Goal: Information Seeking & Learning: Learn about a topic

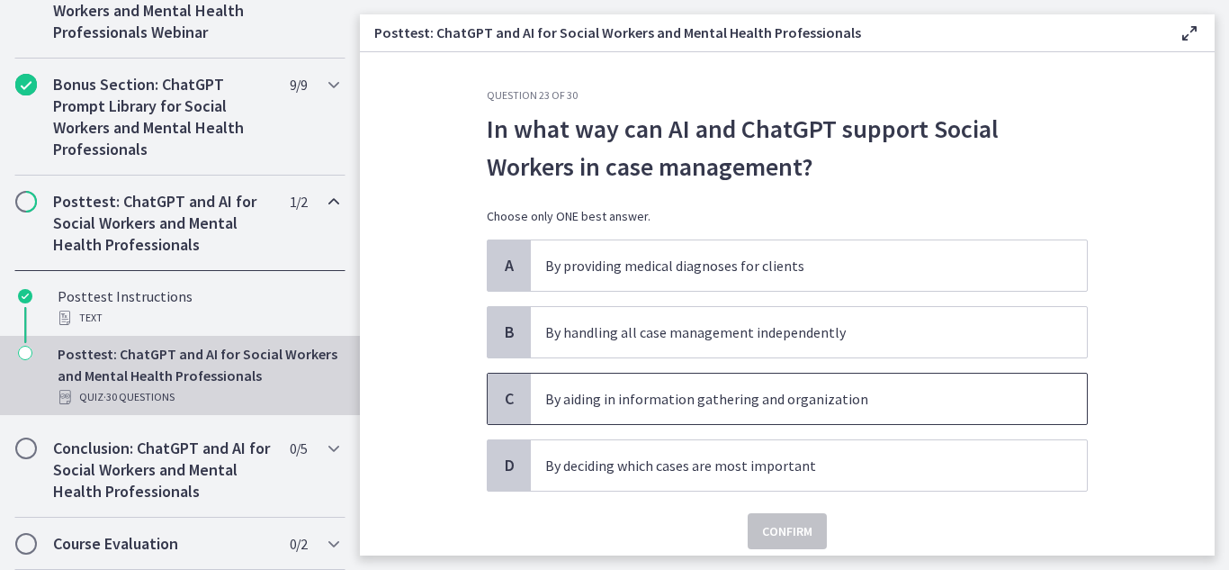
click at [826, 409] on p "By aiding in information gathering and organization" at bounding box center [790, 399] width 491 height 22
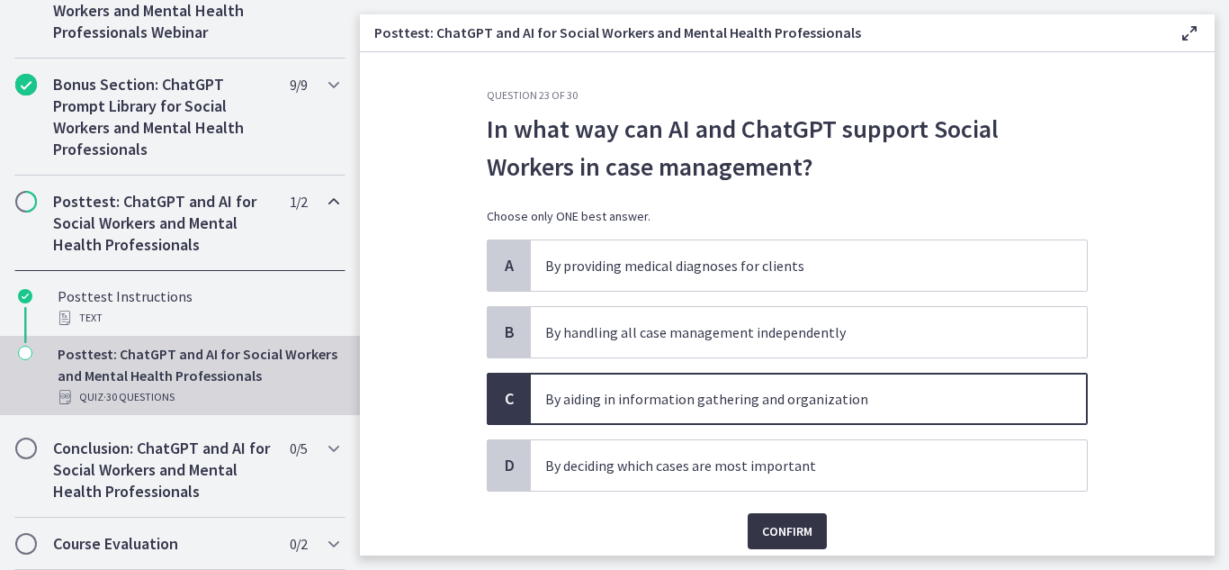
click at [790, 542] on button "Confirm" at bounding box center [787, 531] width 79 height 36
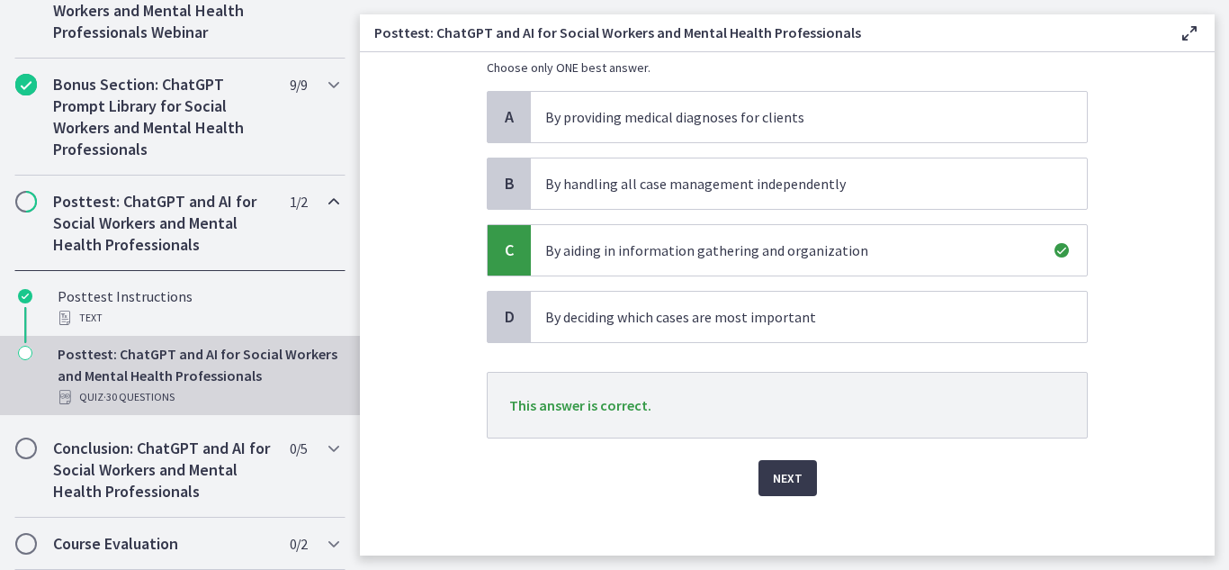
scroll to position [152, 0]
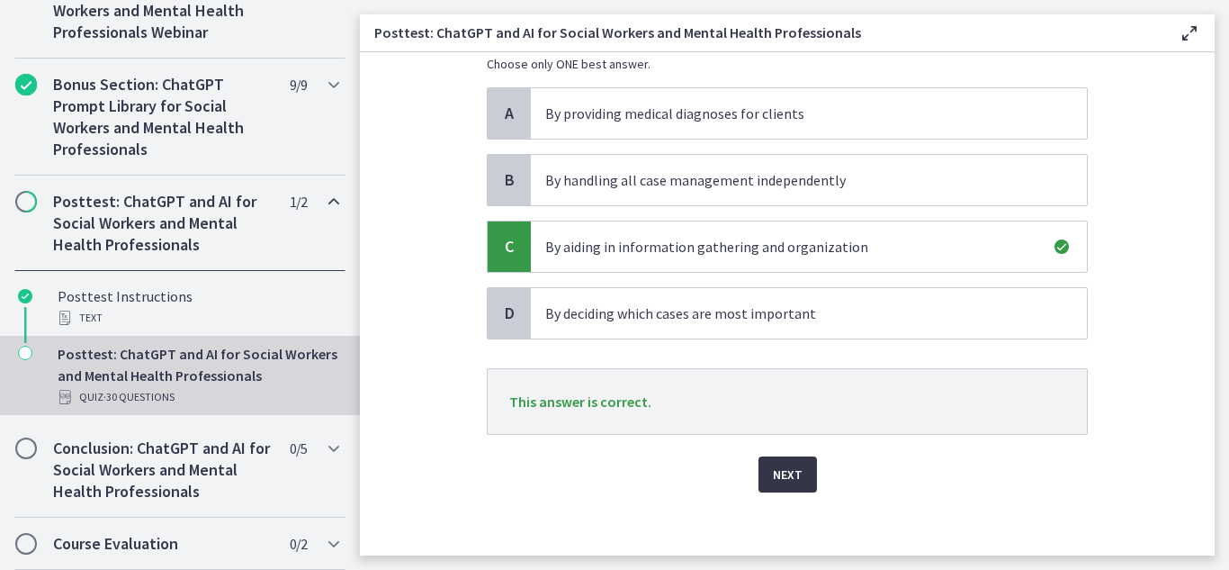
click at [783, 468] on span "Next" at bounding box center [788, 474] width 30 height 22
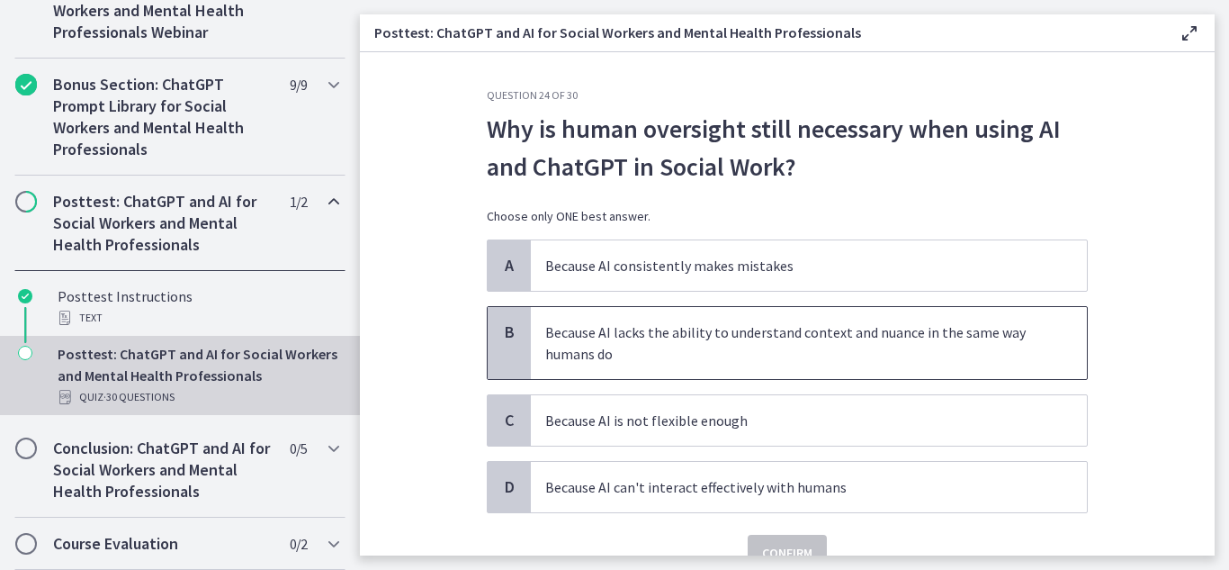
click at [869, 358] on p "Because AI lacks the ability to understand context and nuance in the same way h…" at bounding box center [790, 342] width 491 height 43
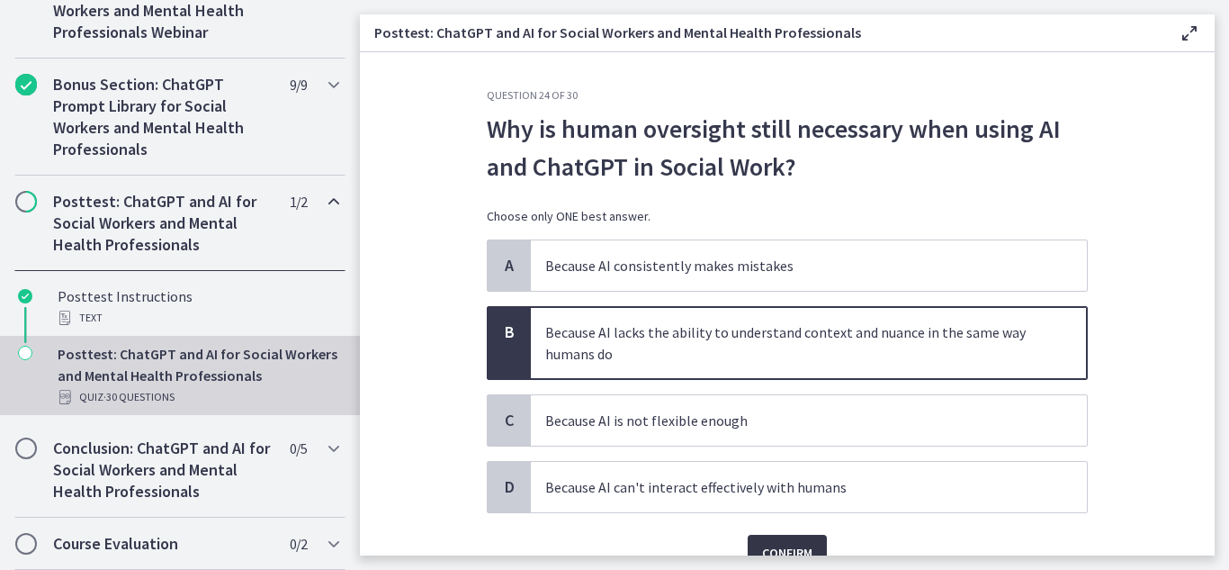
click at [786, 549] on span "Confirm" at bounding box center [787, 553] width 50 height 22
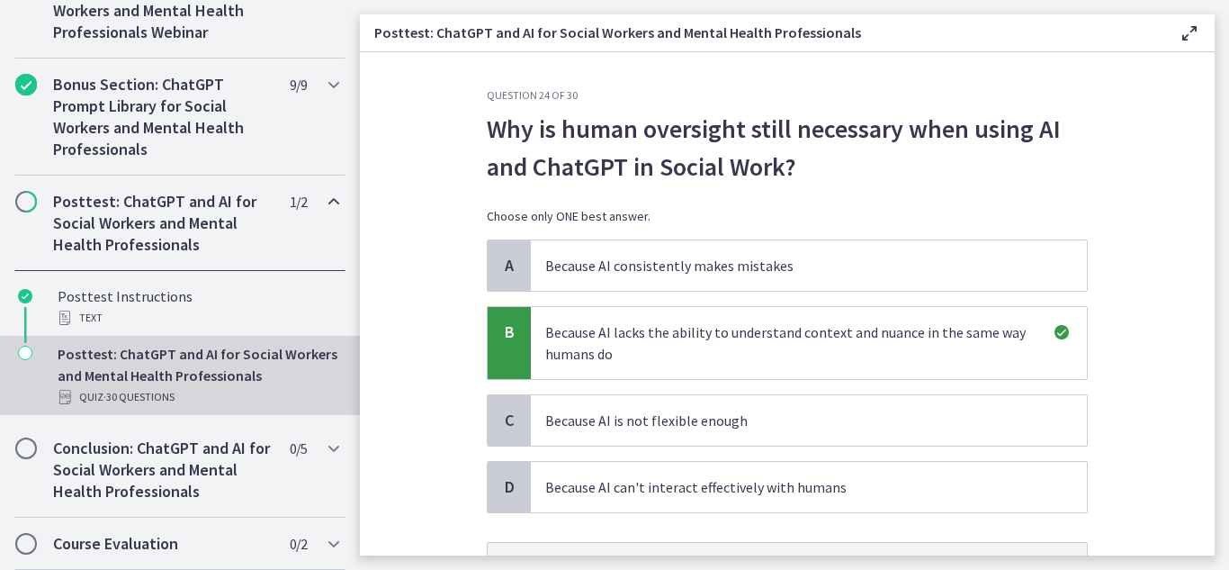
scroll to position [183, 0]
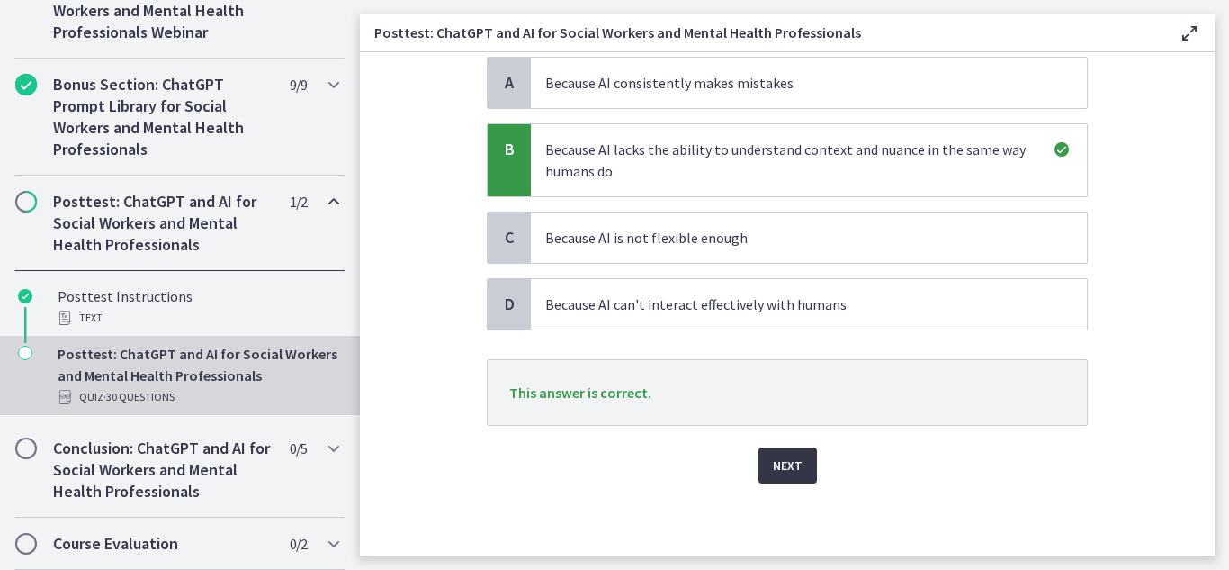
click at [790, 481] on button "Next" at bounding box center [788, 465] width 58 height 36
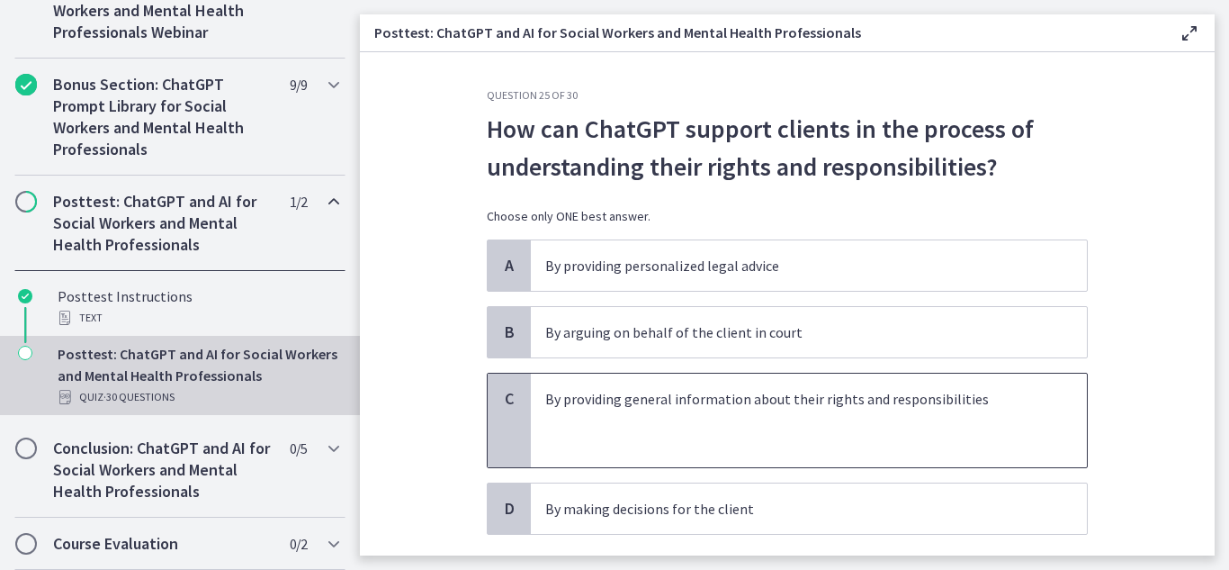
click at [572, 411] on p at bounding box center [790, 420] width 491 height 22
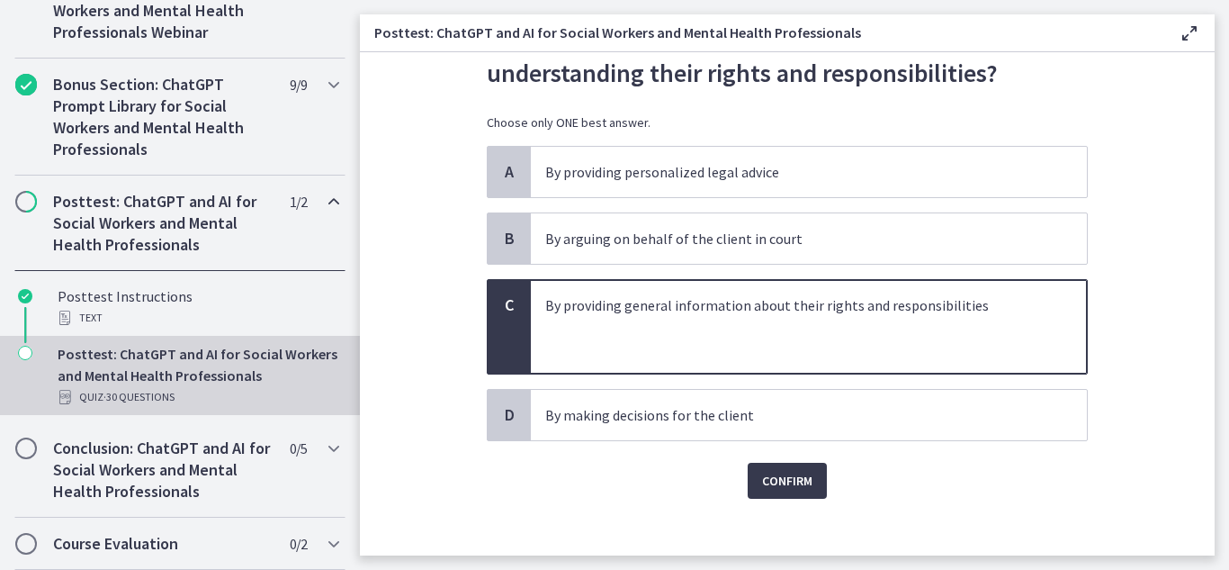
scroll to position [109, 0]
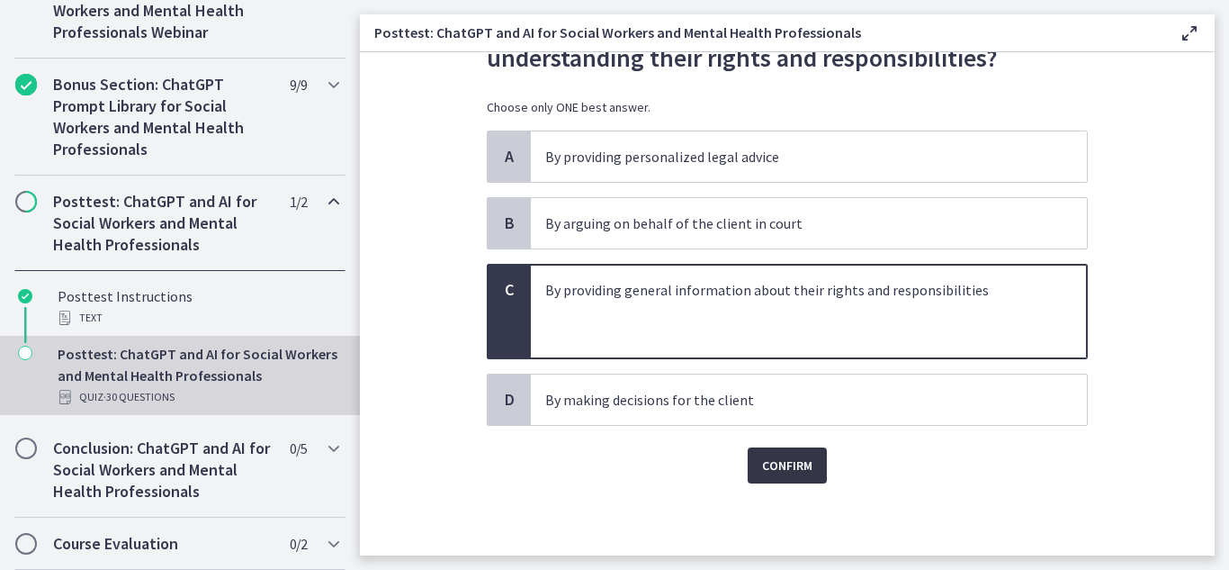
click at [753, 464] on button "Confirm" at bounding box center [787, 465] width 79 height 36
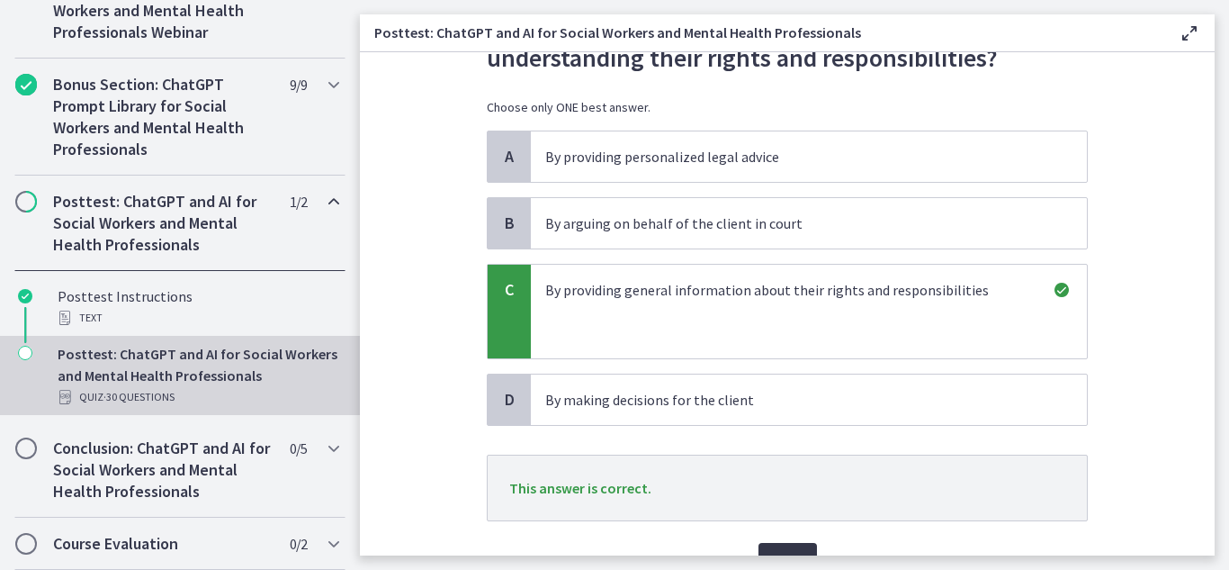
click at [790, 551] on span "Next" at bounding box center [788, 561] width 30 height 22
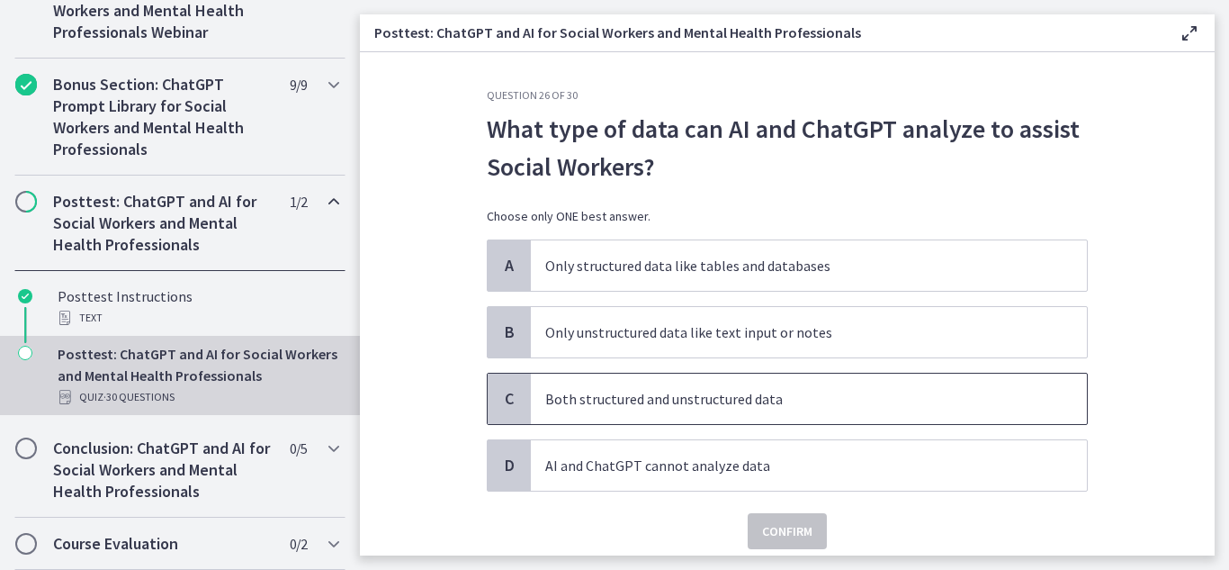
click at [499, 397] on span "C" at bounding box center [510, 399] width 22 height 22
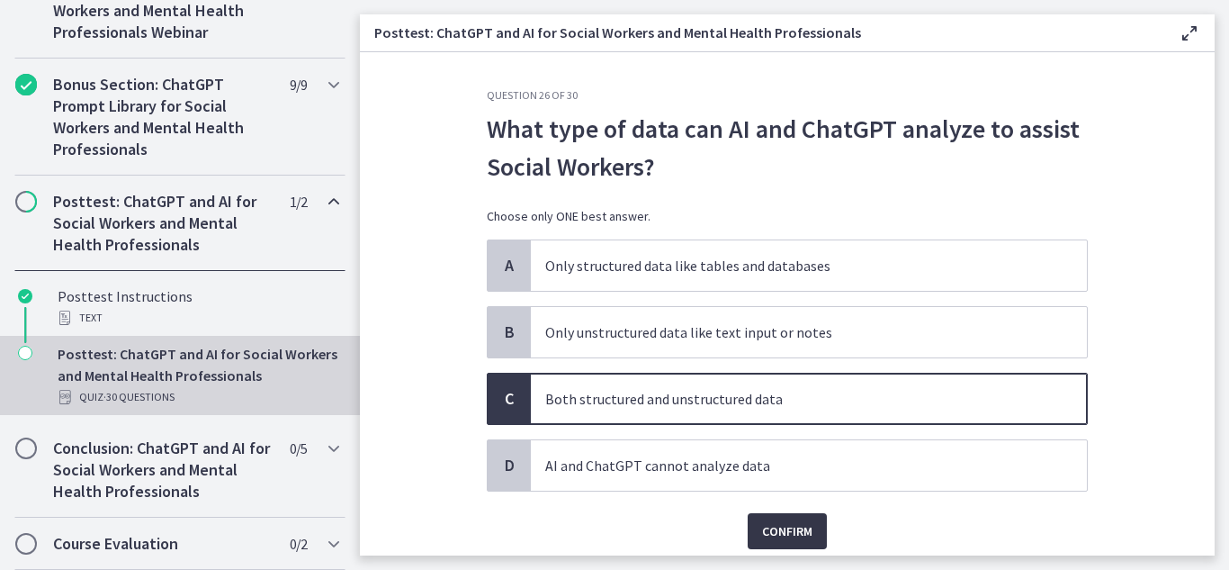
click at [780, 525] on span "Confirm" at bounding box center [787, 531] width 50 height 22
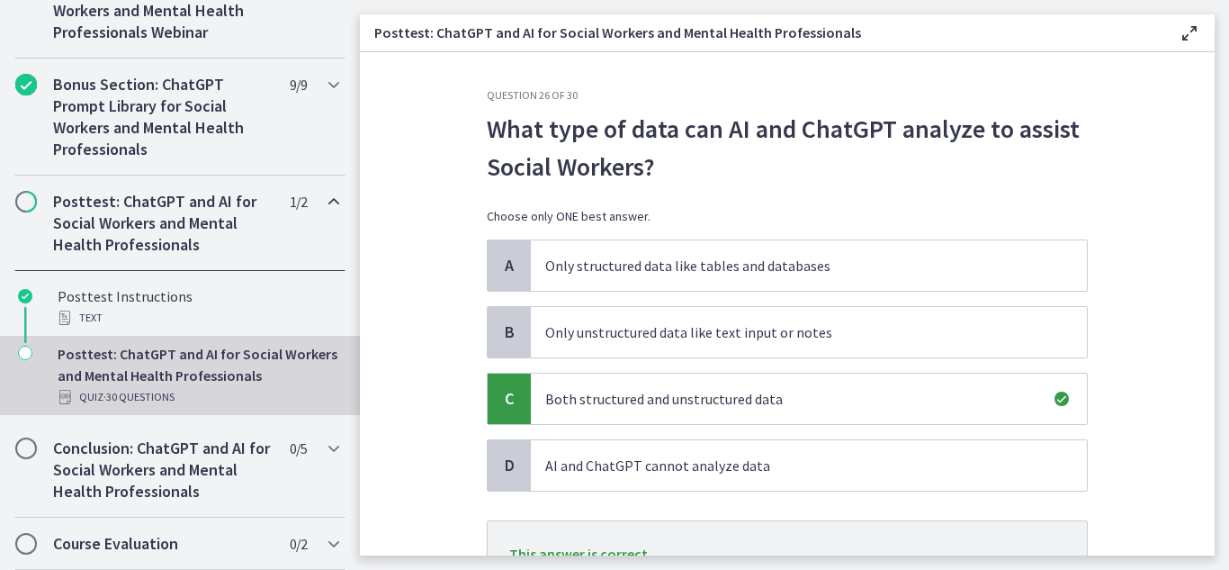
scroll to position [161, 0]
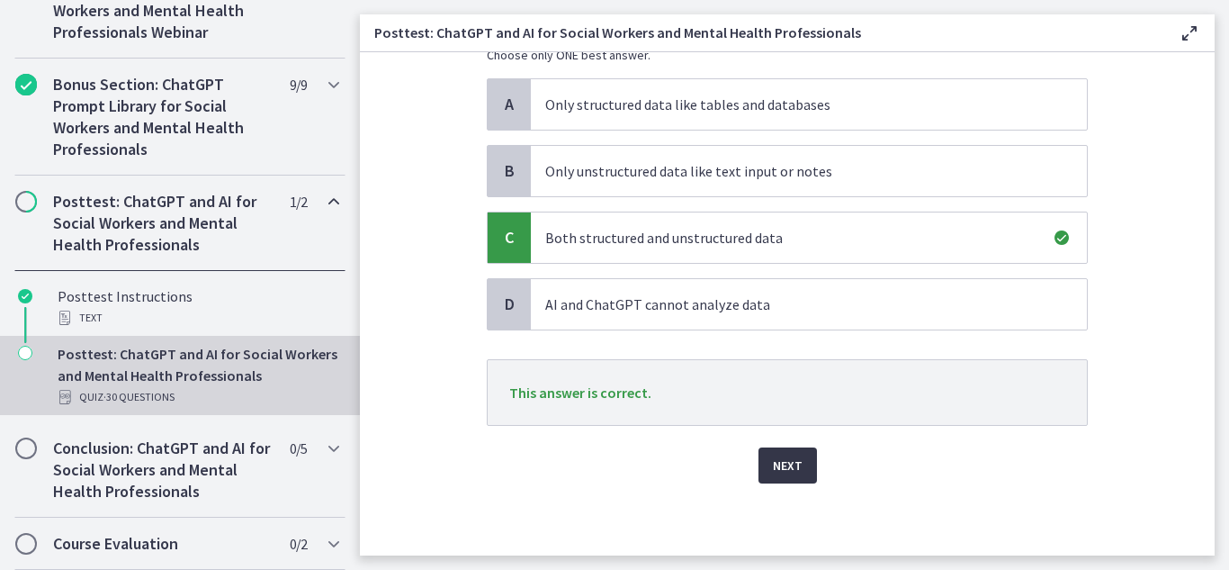
click at [784, 464] on span "Next" at bounding box center [788, 465] width 30 height 22
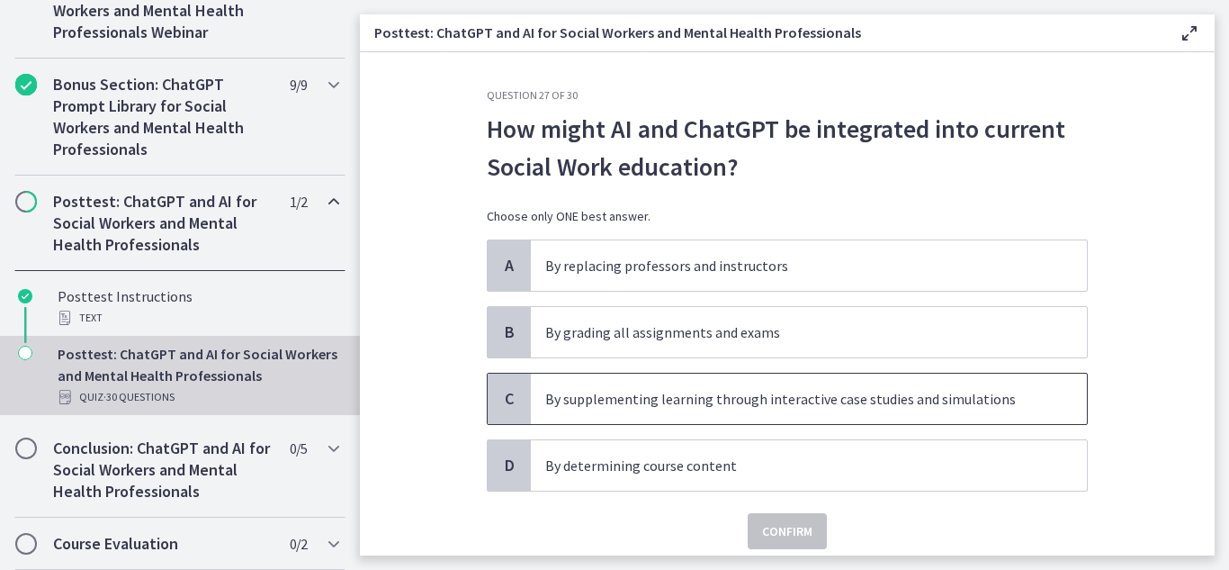
click at [518, 384] on div "C" at bounding box center [509, 398] width 43 height 50
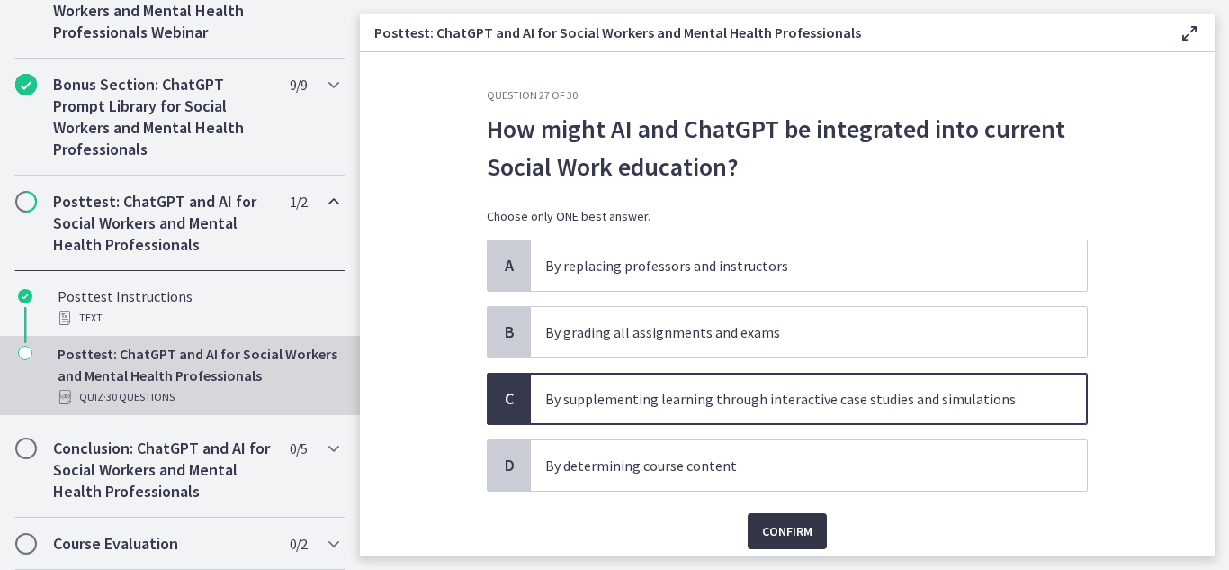
click at [799, 526] on span "Confirm" at bounding box center [787, 531] width 50 height 22
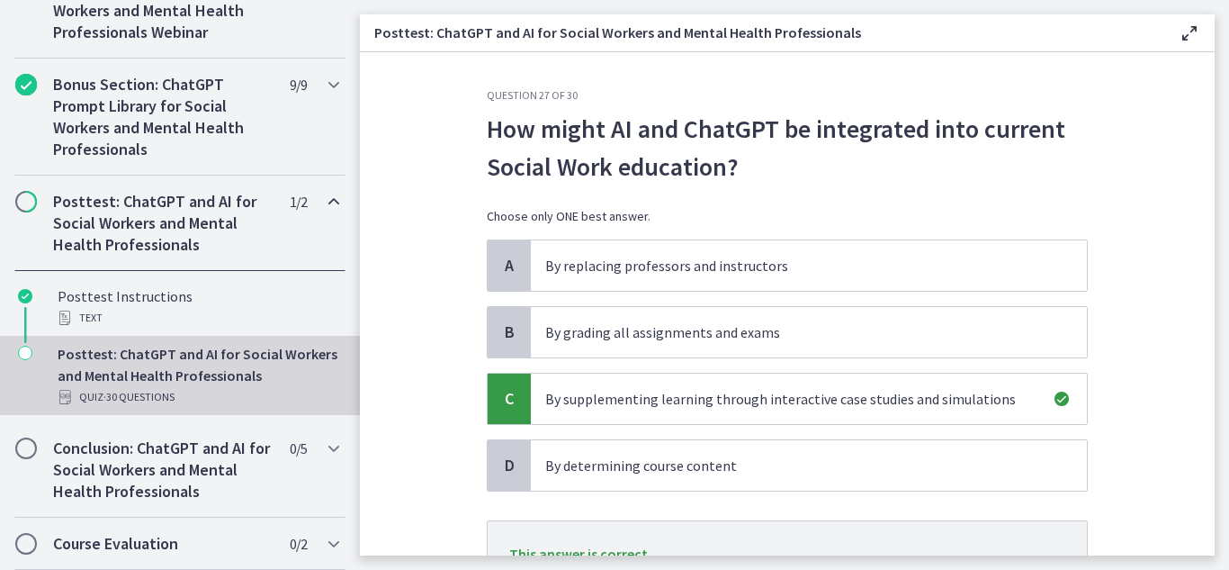
scroll to position [161, 0]
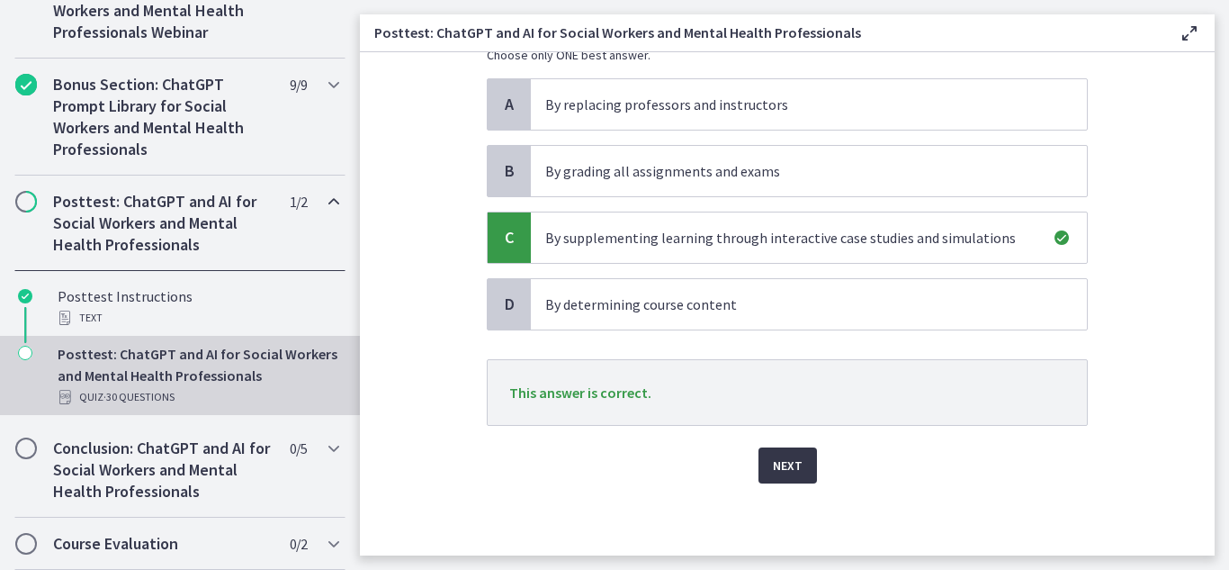
click at [776, 463] on span "Next" at bounding box center [788, 465] width 30 height 22
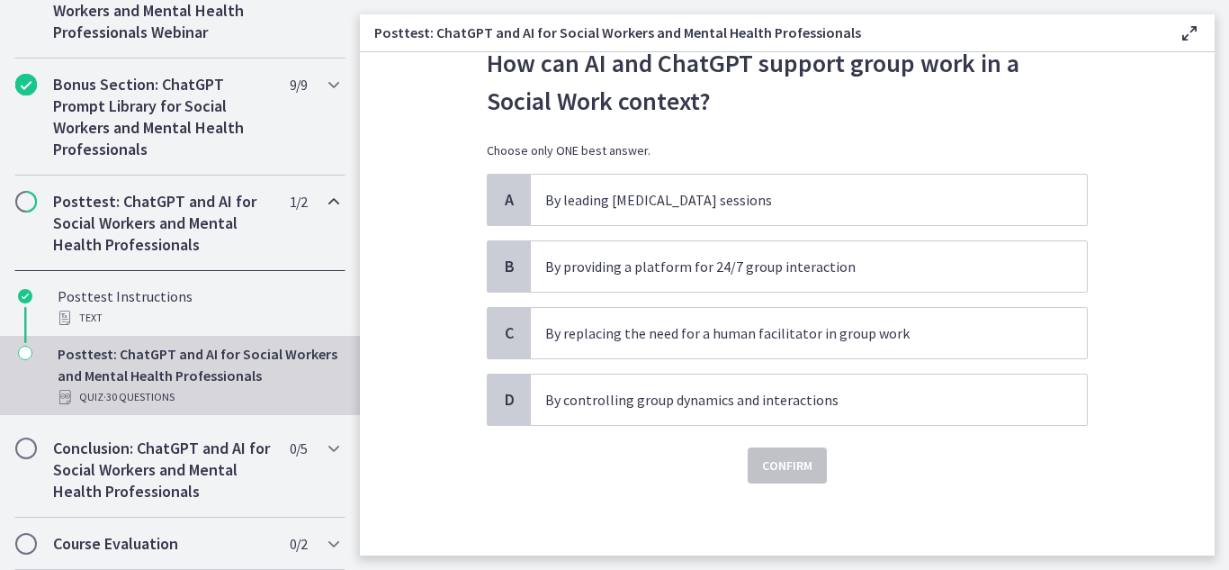
scroll to position [0, 0]
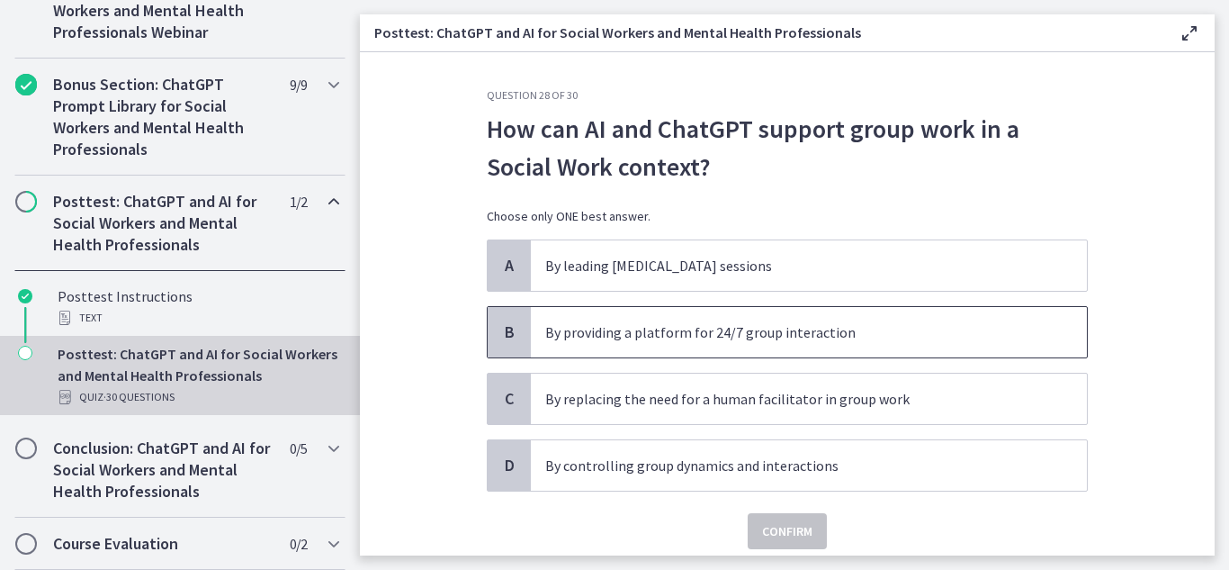
click at [509, 329] on span "B" at bounding box center [510, 332] width 22 height 22
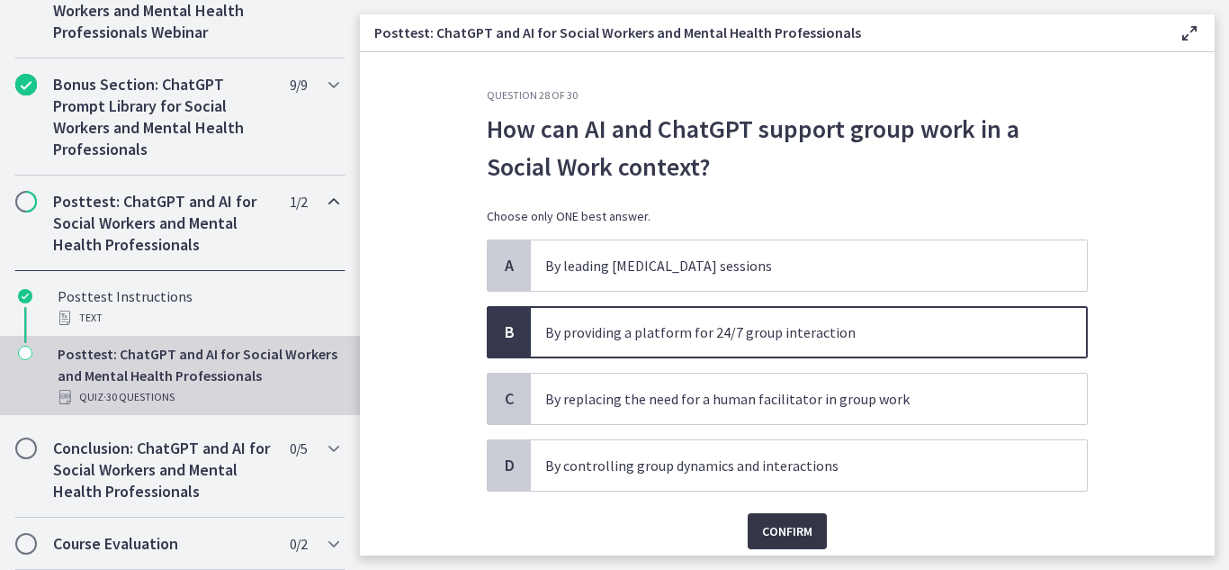
click at [784, 526] on span "Confirm" at bounding box center [787, 531] width 50 height 22
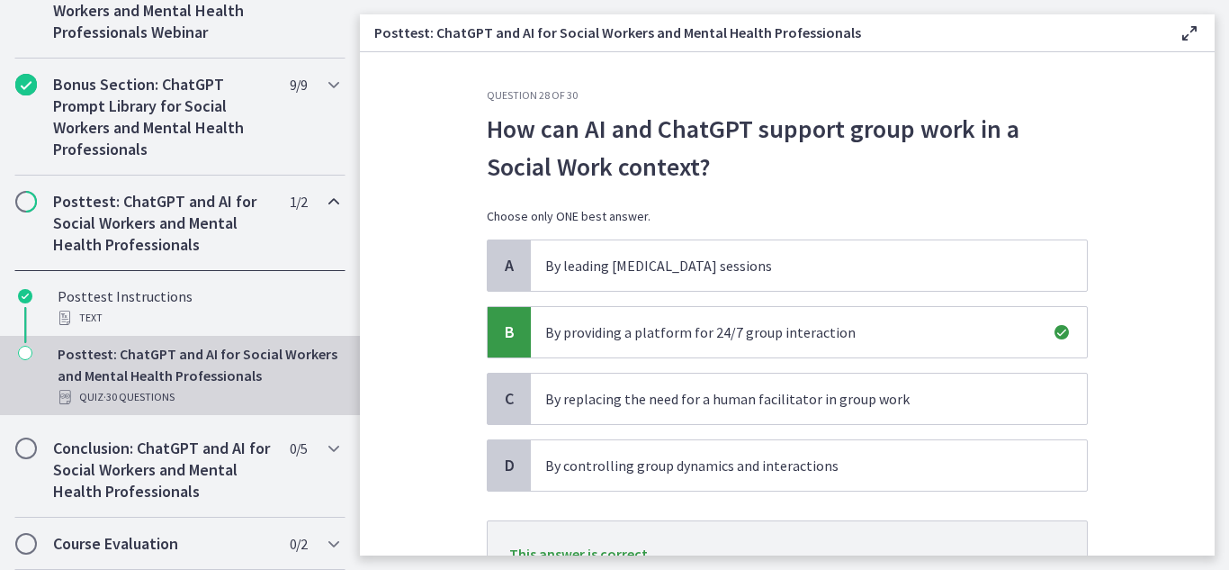
scroll to position [161, 0]
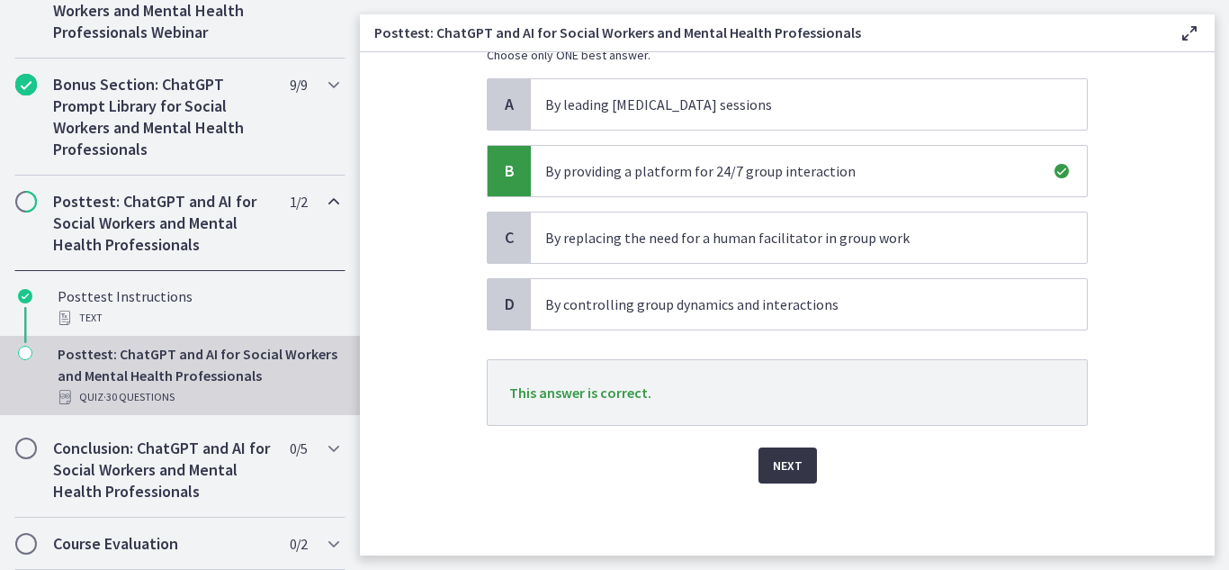
click at [788, 466] on span "Next" at bounding box center [788, 465] width 30 height 22
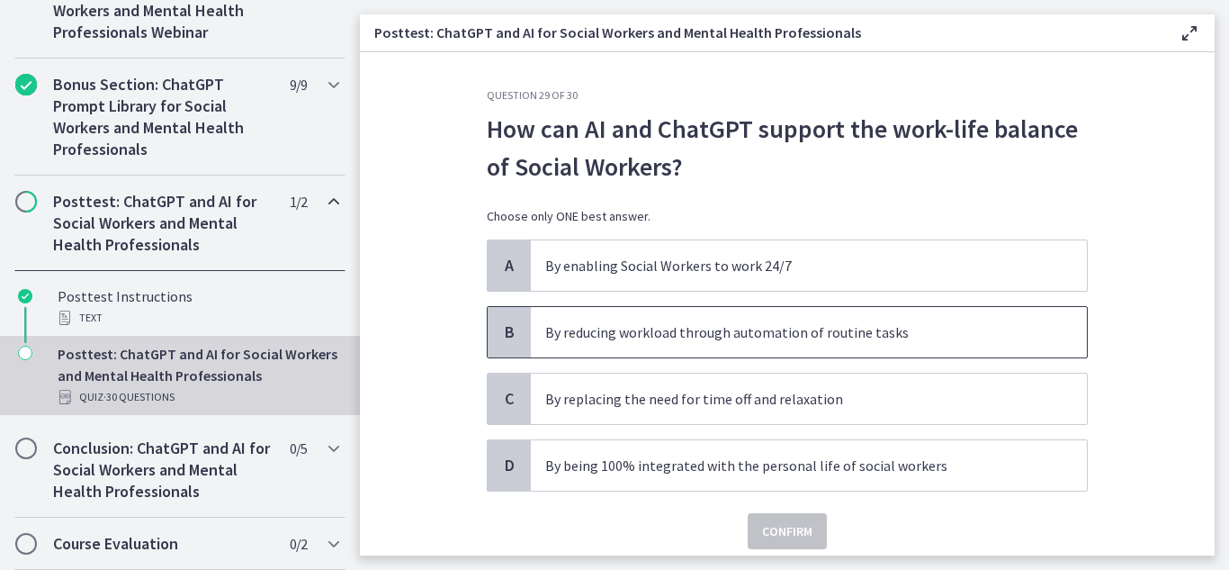
click at [902, 325] on p "By reducing workload through automation of routine tasks" at bounding box center [790, 332] width 491 height 22
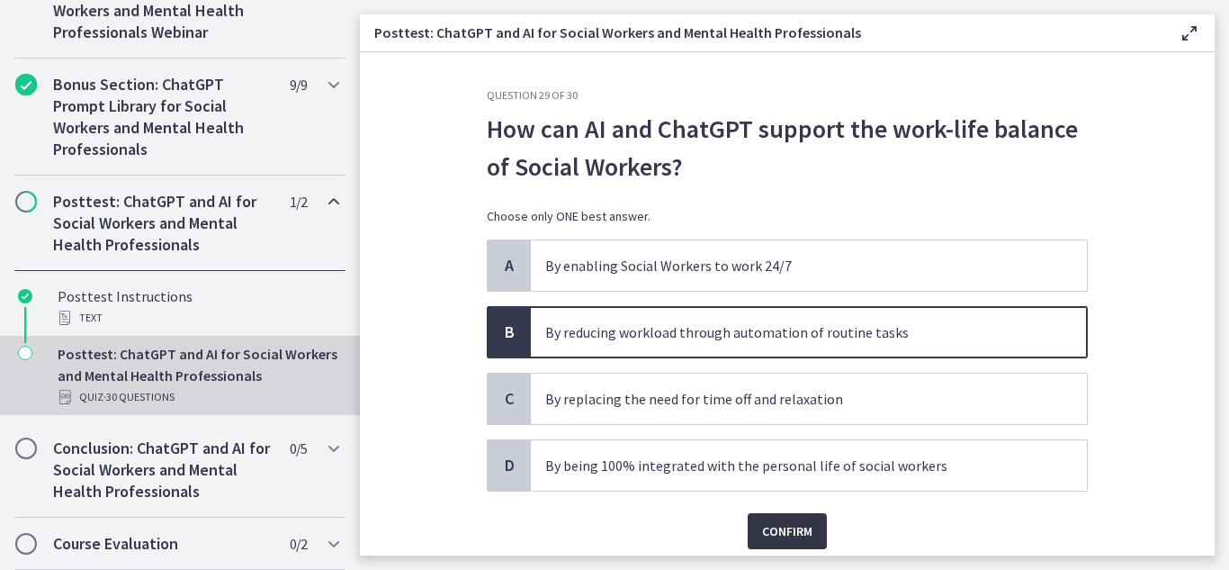
click at [792, 534] on span "Confirm" at bounding box center [787, 531] width 50 height 22
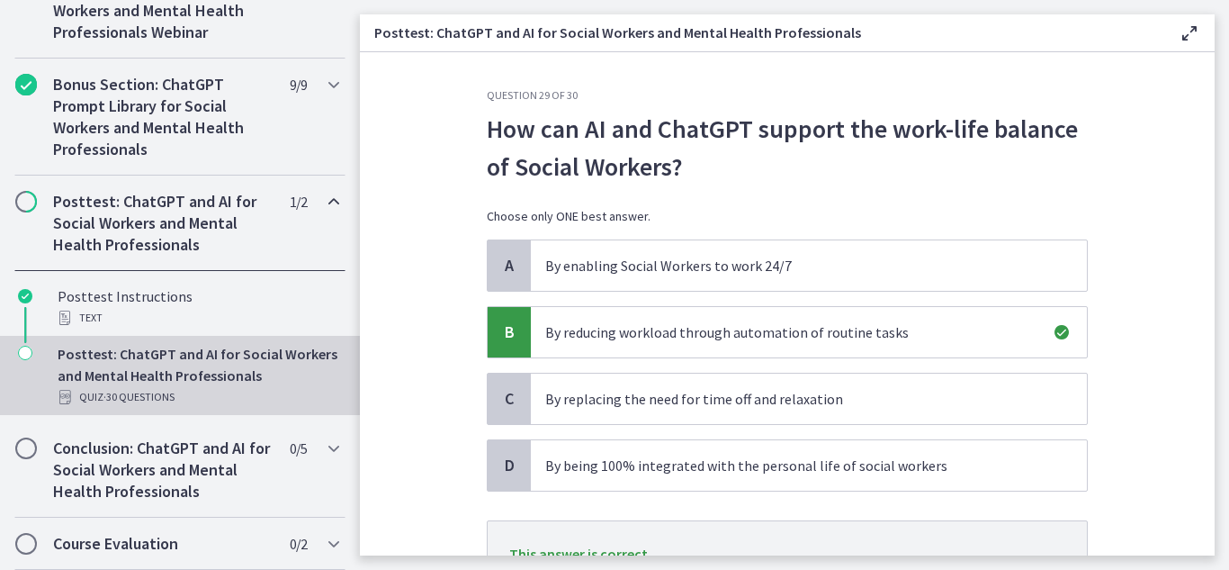
scroll to position [161, 0]
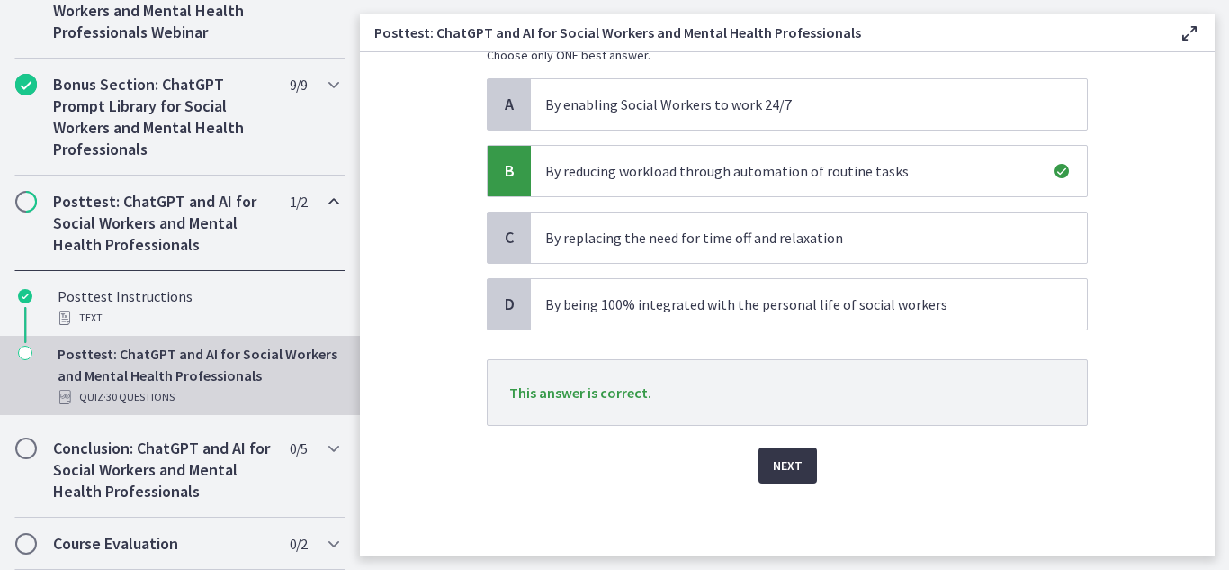
click at [773, 467] on span "Next" at bounding box center [788, 465] width 30 height 22
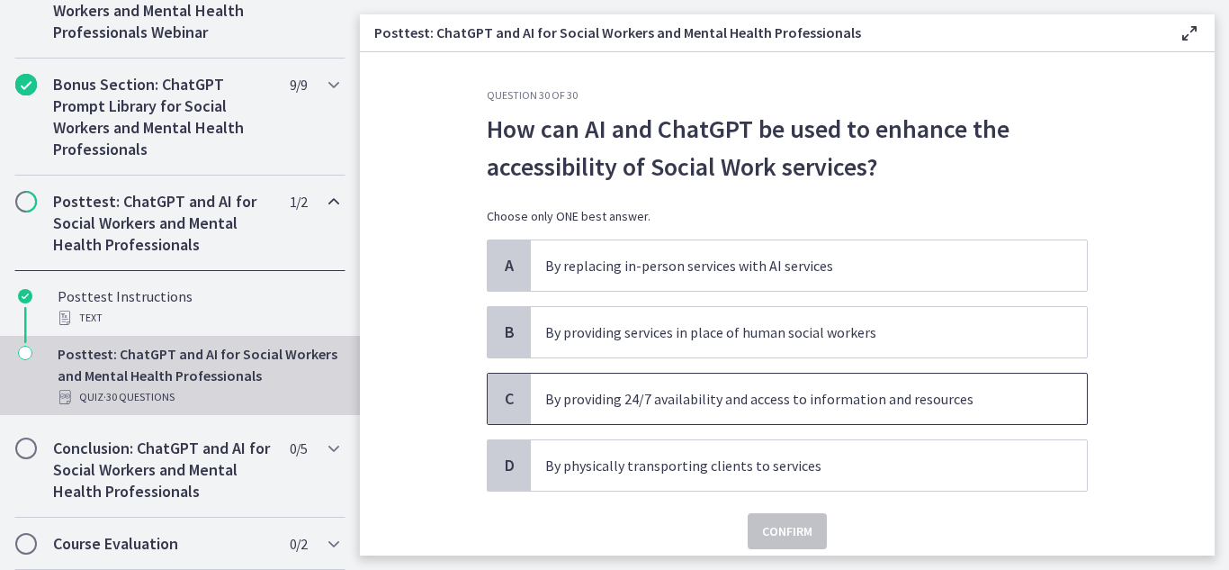
click at [545, 402] on p "By providing 24/7 availability and access to information and resources" at bounding box center [790, 399] width 491 height 22
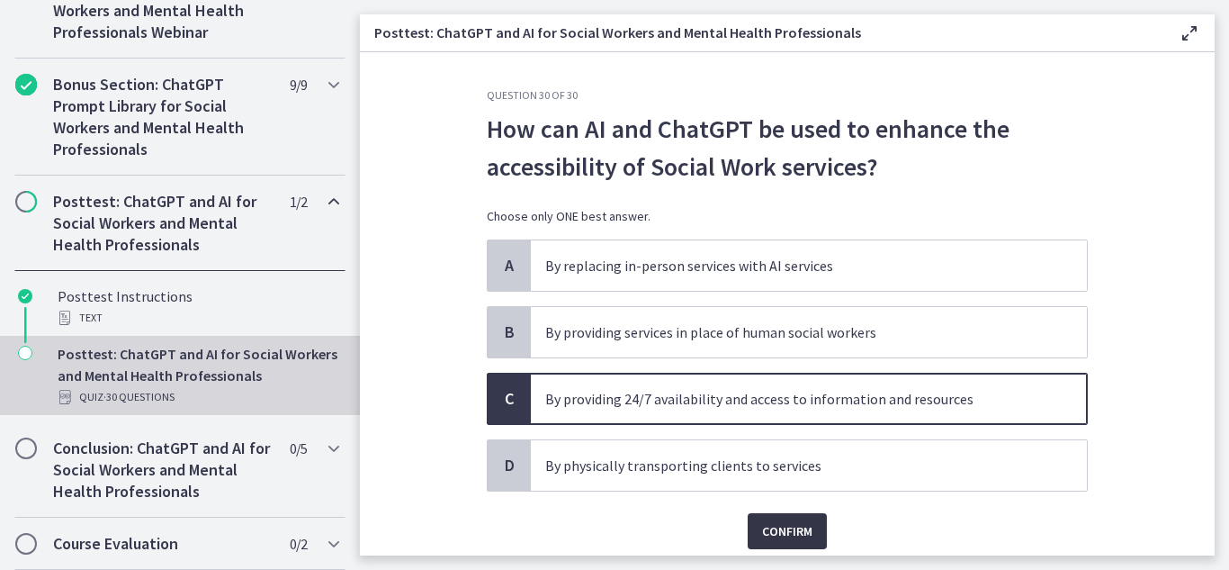
click at [780, 535] on span "Confirm" at bounding box center [787, 531] width 50 height 22
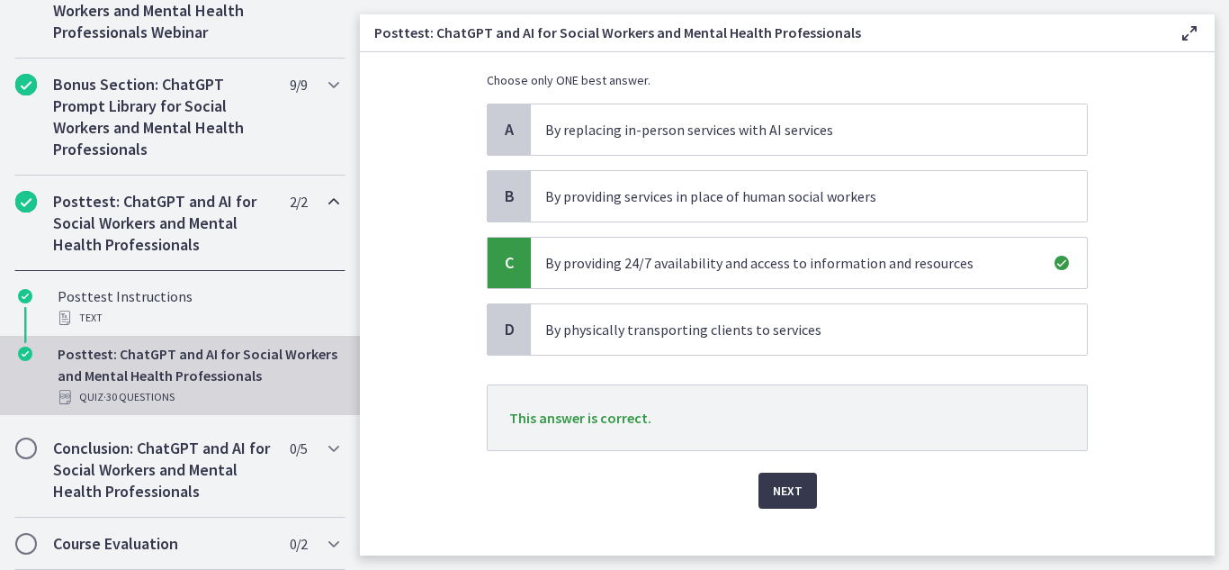
scroll to position [161, 0]
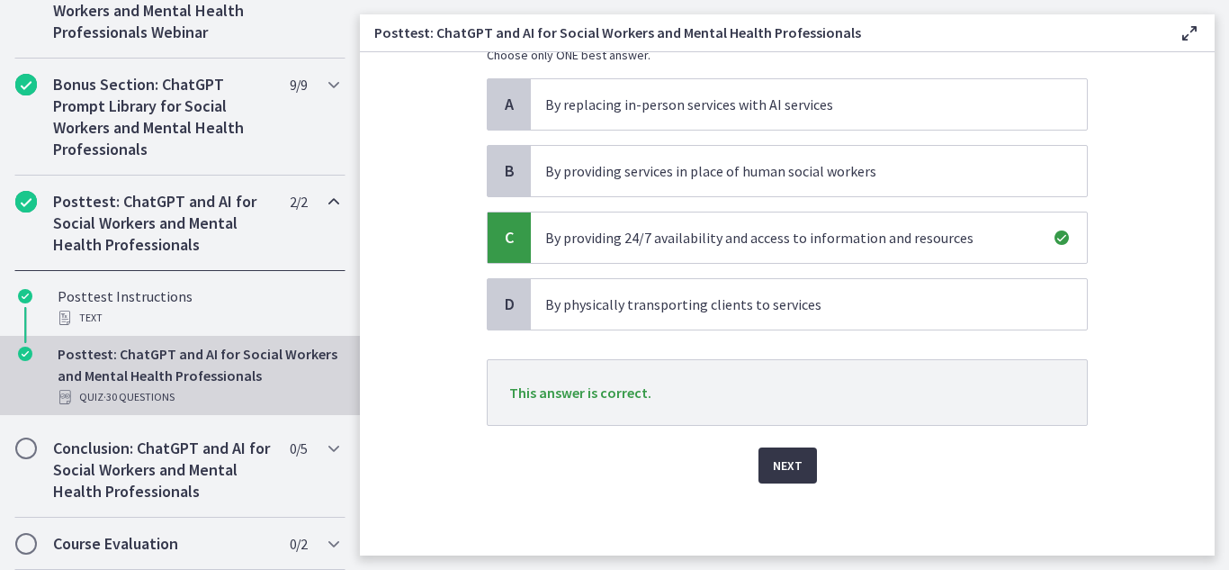
click at [782, 468] on span "Next" at bounding box center [788, 465] width 30 height 22
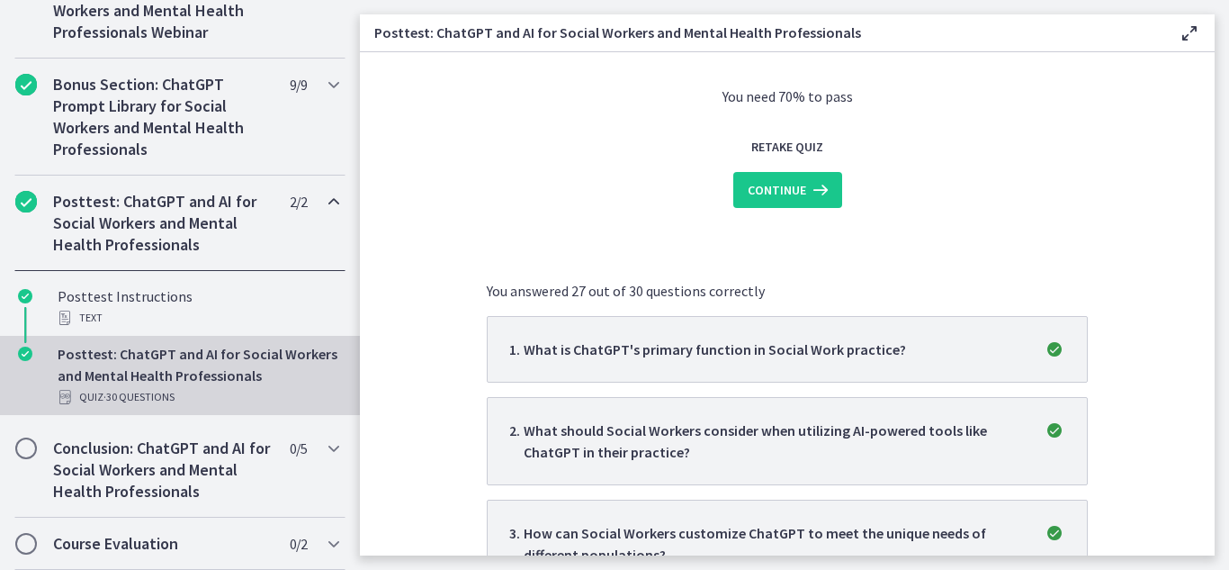
scroll to position [0, 0]
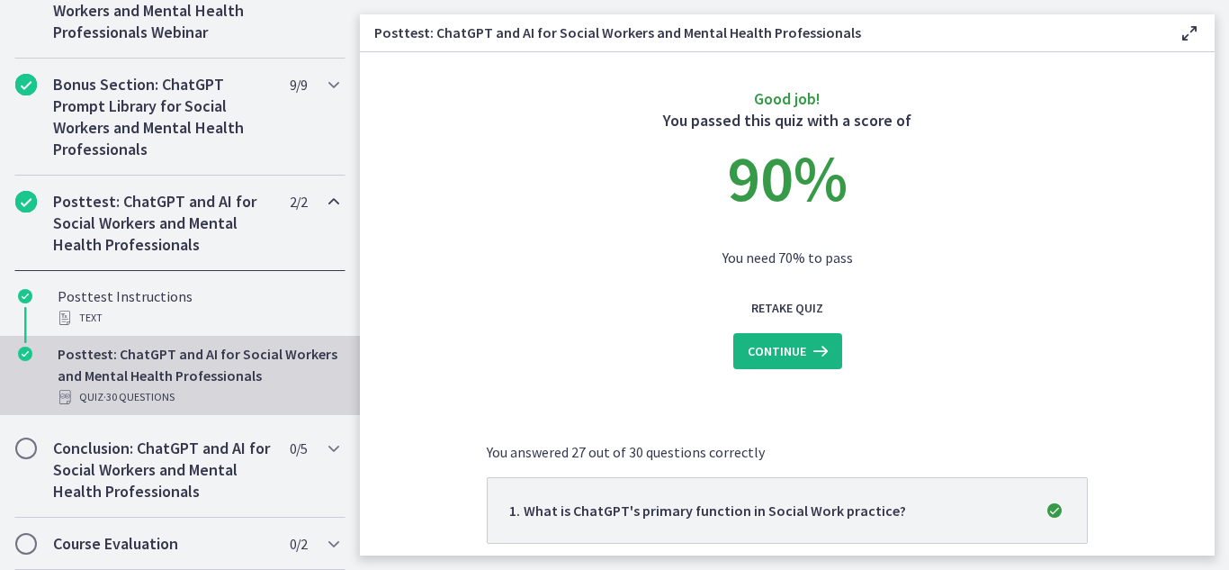
click at [783, 354] on span "Continue" at bounding box center [777, 351] width 58 height 22
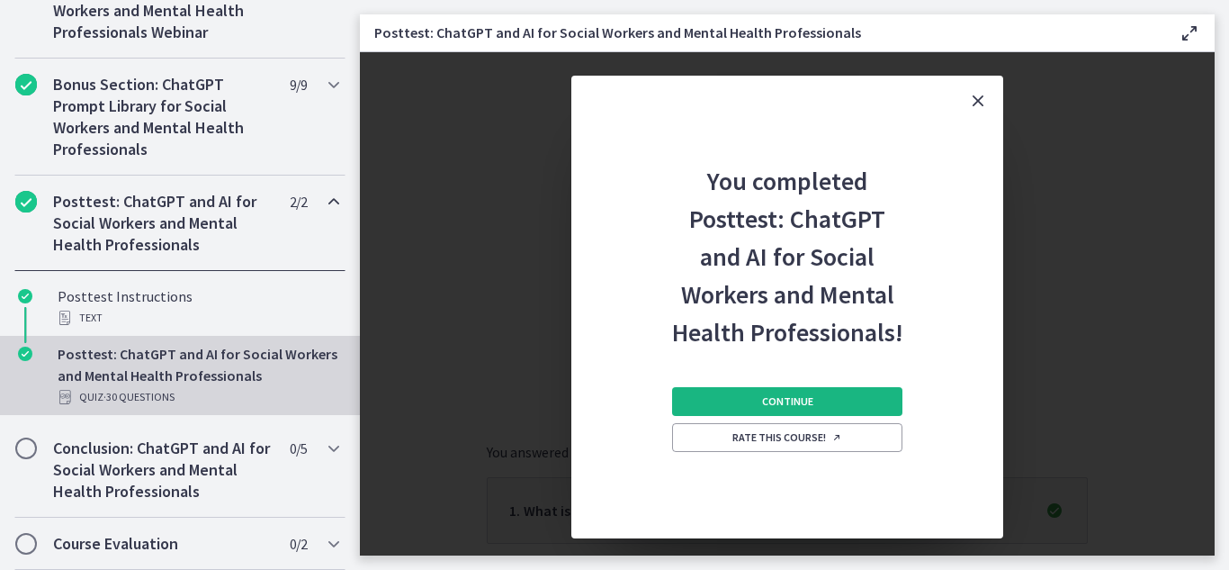
click at [840, 406] on button "Continue" at bounding box center [787, 401] width 230 height 29
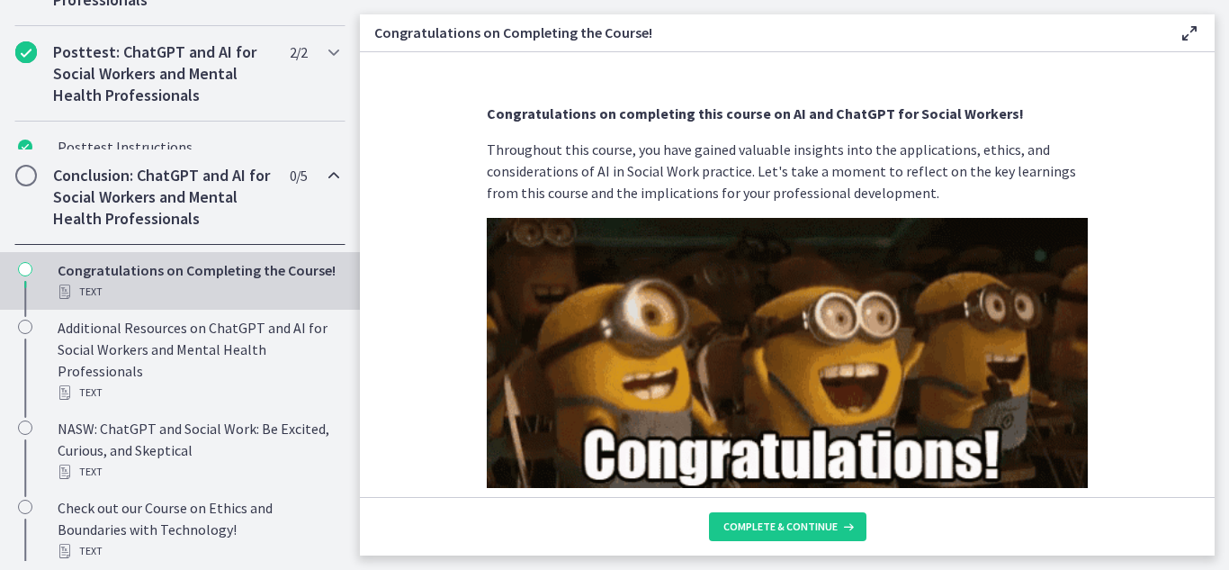
scroll to position [1127, 0]
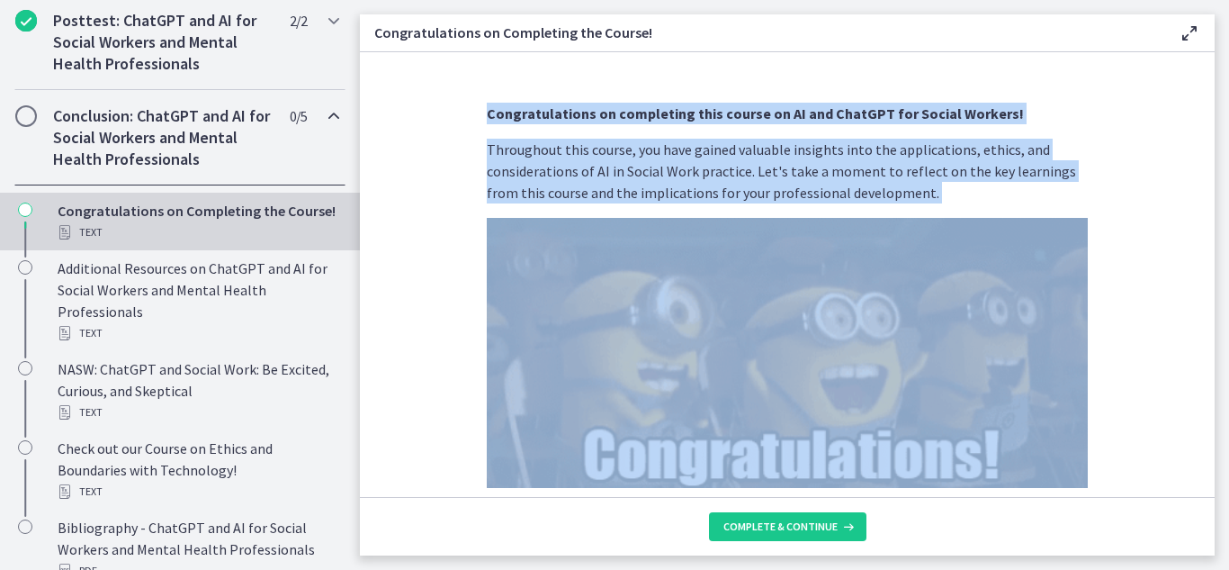
drag, startPoint x: 1217, startPoint y: 129, endPoint x: 1186, endPoint y: 272, distance: 146.5
click at [1186, 272] on main "Congratulations on Completing the Course! Enable fullscreen Congratulations on …" at bounding box center [794, 285] width 869 height 570
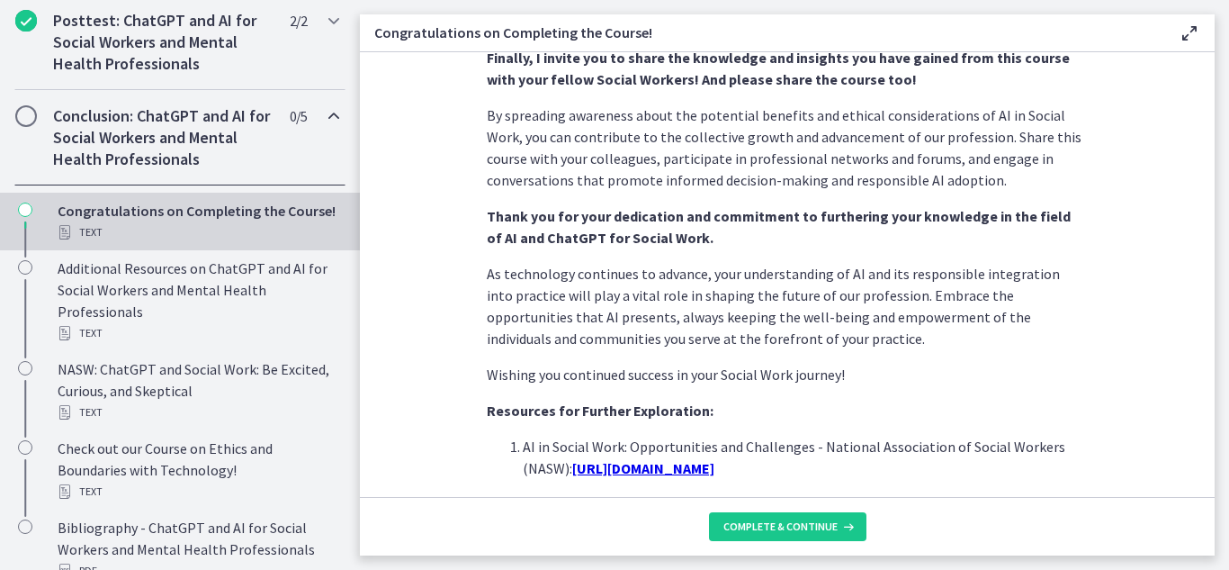
scroll to position [1654, 0]
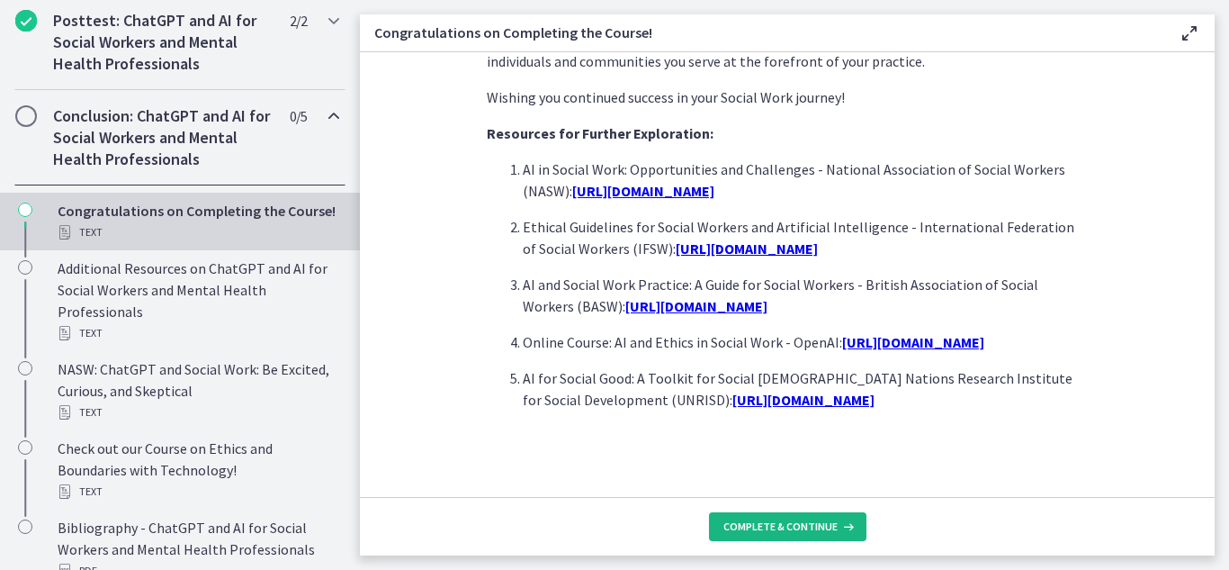
click at [805, 525] on span "Complete & continue" at bounding box center [780, 526] width 114 height 14
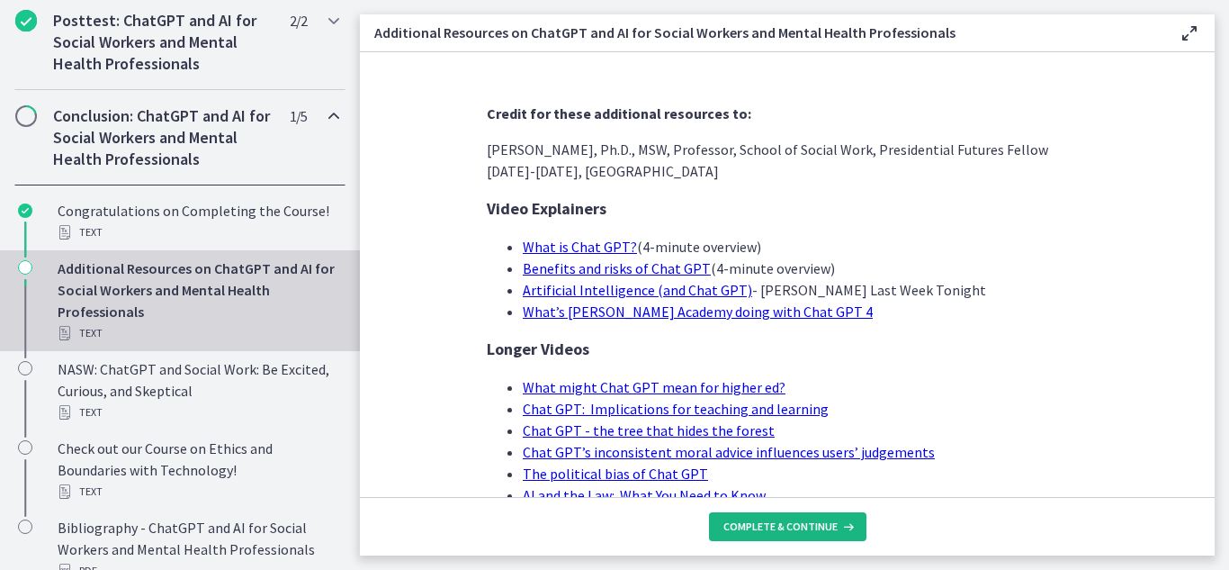
click at [805, 525] on span "Complete & continue" at bounding box center [780, 526] width 114 height 14
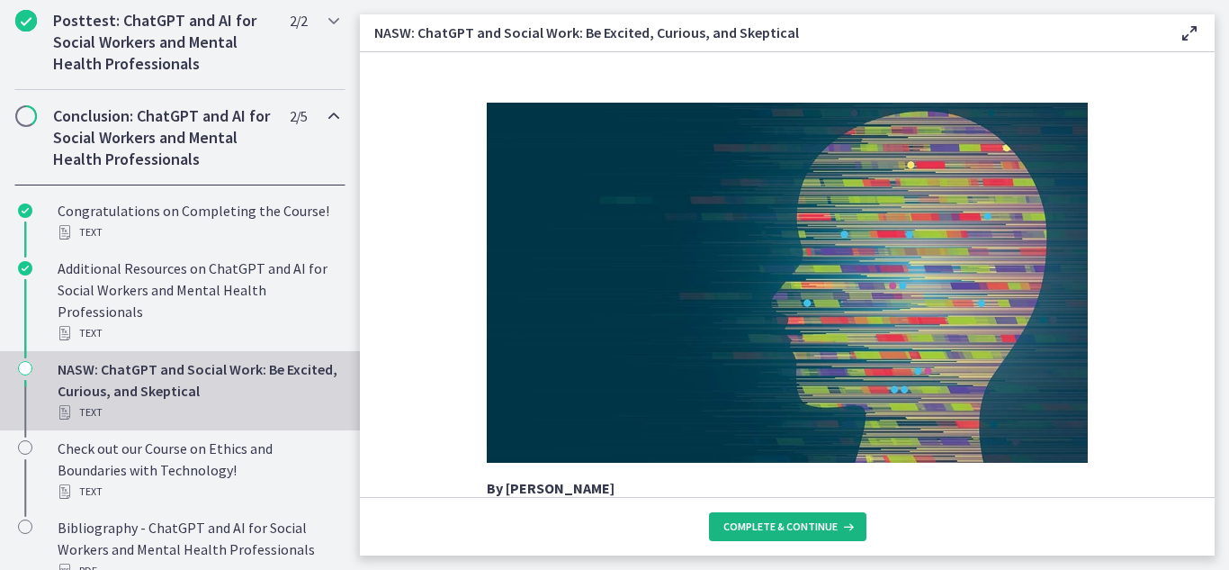
click at [805, 525] on span "Complete & continue" at bounding box center [780, 526] width 114 height 14
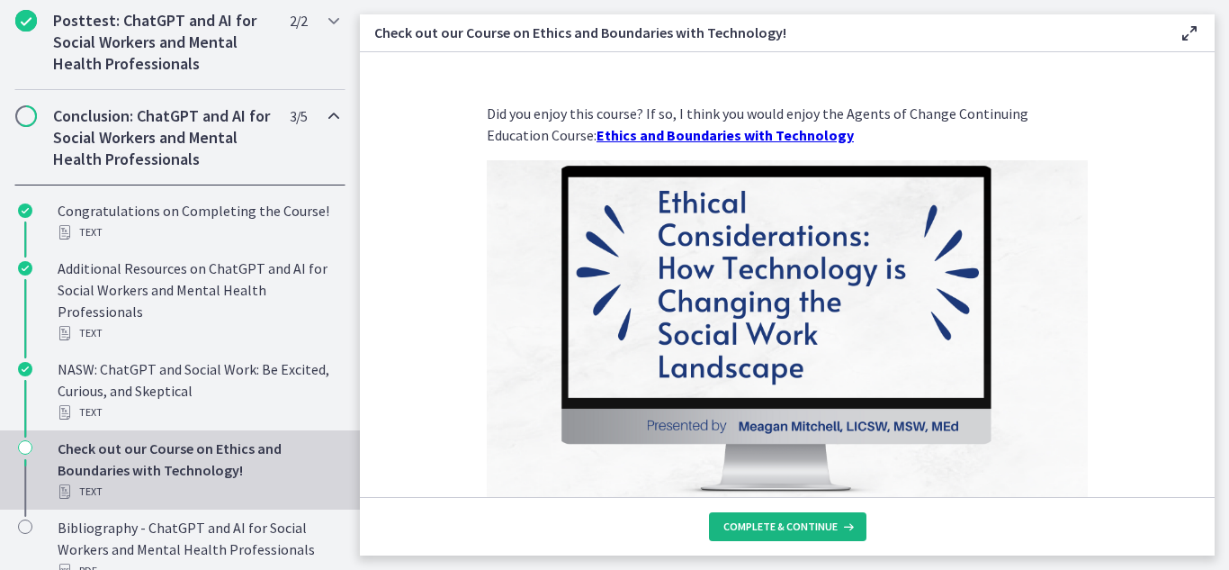
click at [805, 525] on span "Complete & continue" at bounding box center [780, 526] width 114 height 14
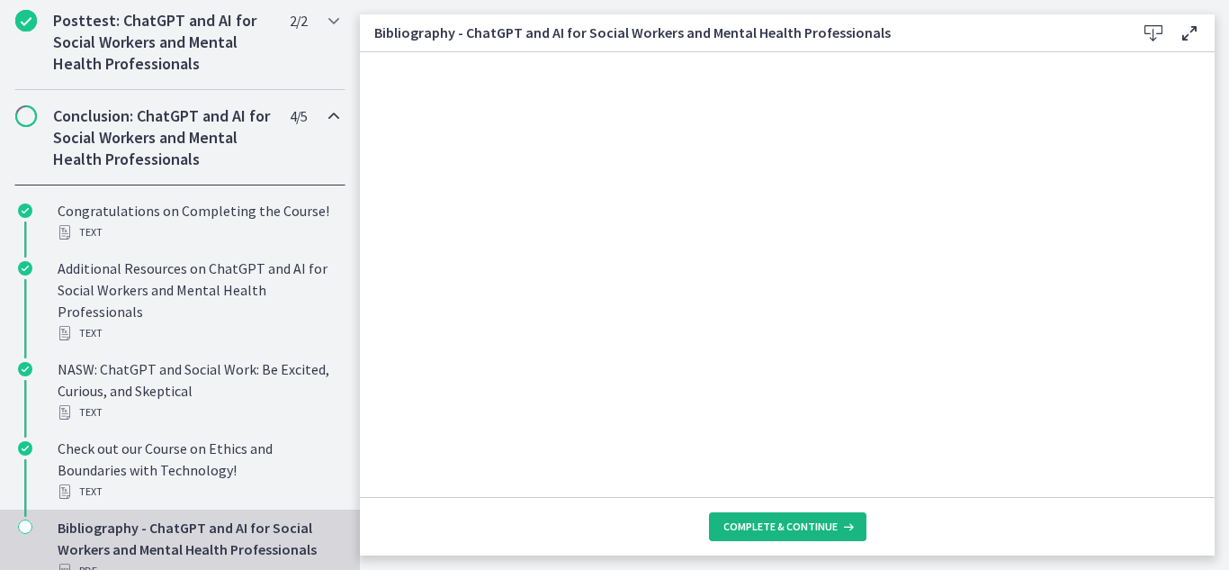
click at [805, 525] on span "Complete & continue" at bounding box center [780, 526] width 114 height 14
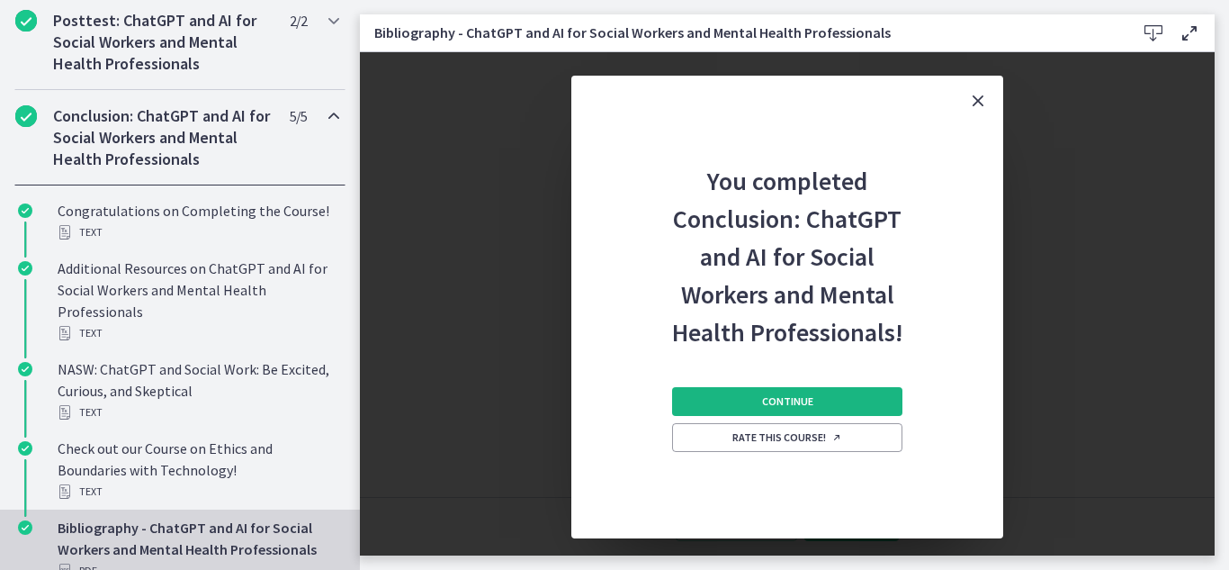
click at [850, 402] on button "Continue" at bounding box center [787, 401] width 230 height 29
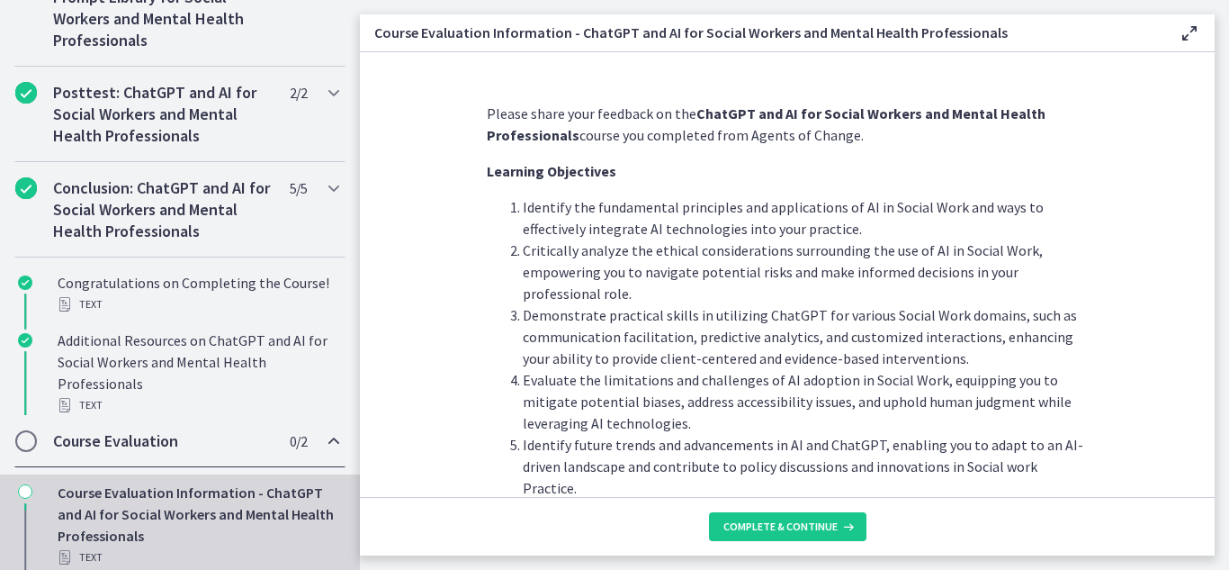
scroll to position [989, 0]
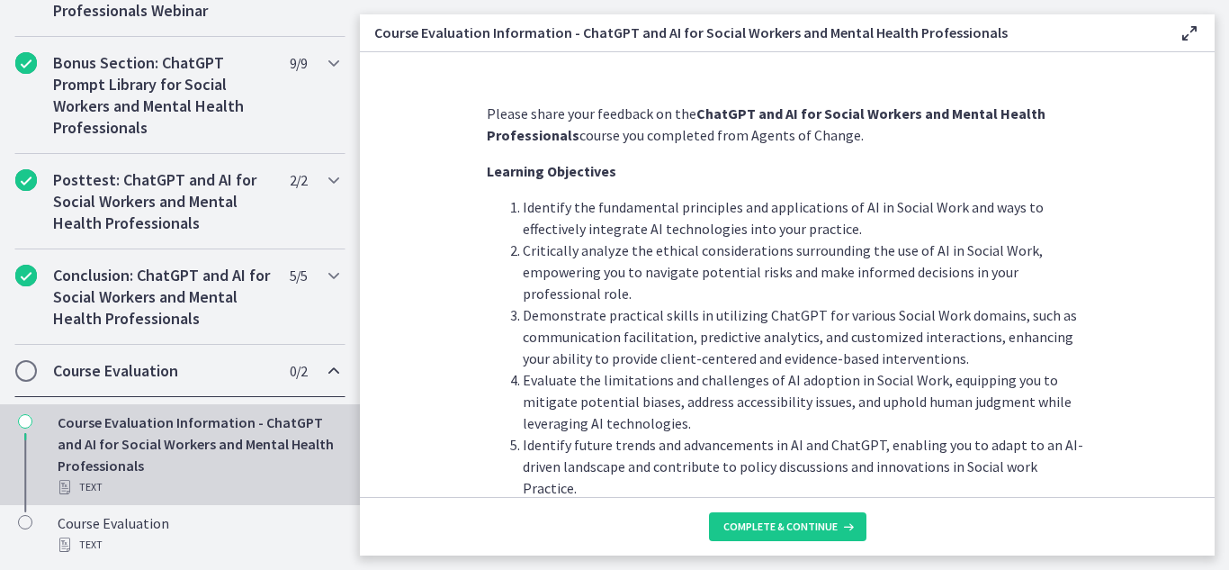
drag, startPoint x: 1200, startPoint y: 139, endPoint x: 1194, endPoint y: 218, distance: 78.5
click at [1194, 218] on section "Please share your feedback on the ChatGPT and AI for Social Workers and Mental …" at bounding box center [787, 274] width 855 height 445
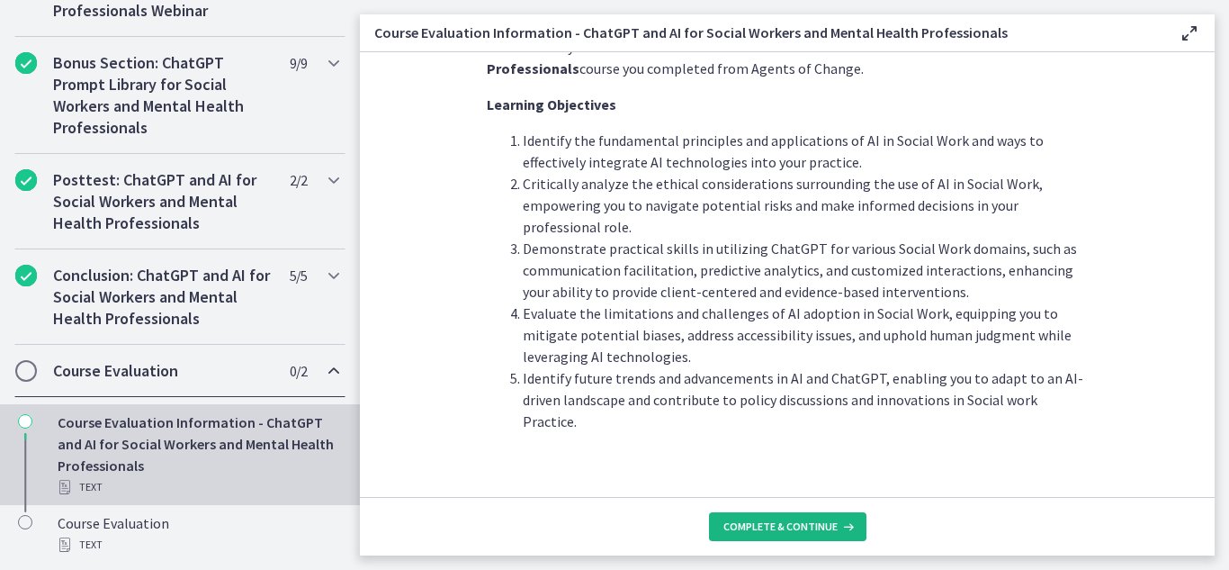
click at [779, 517] on button "Complete & continue" at bounding box center [787, 526] width 157 height 29
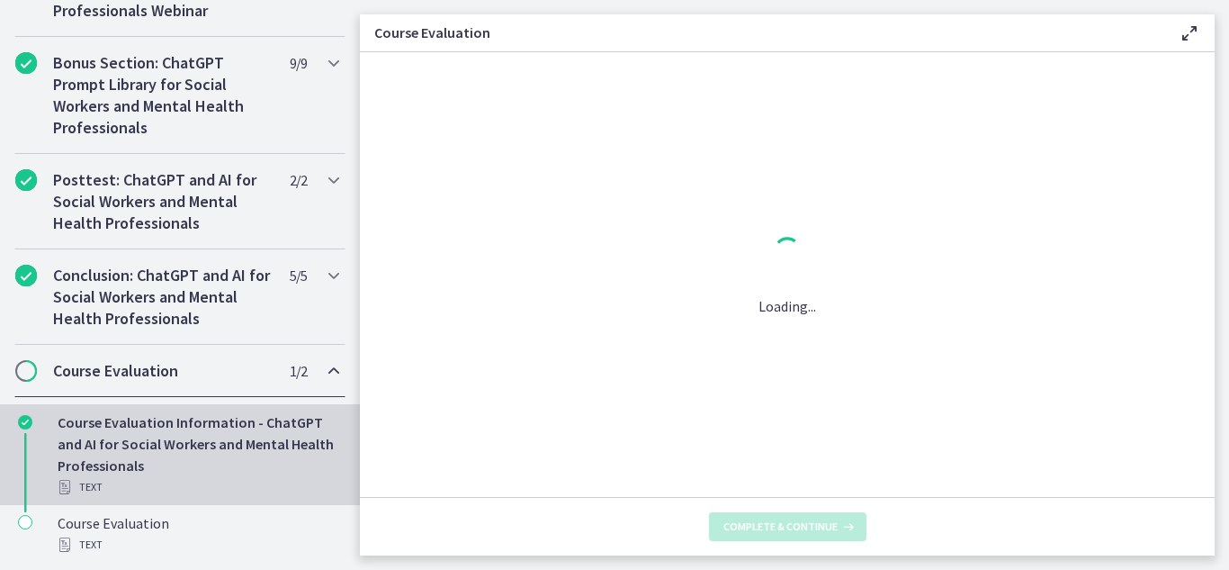
scroll to position [0, 0]
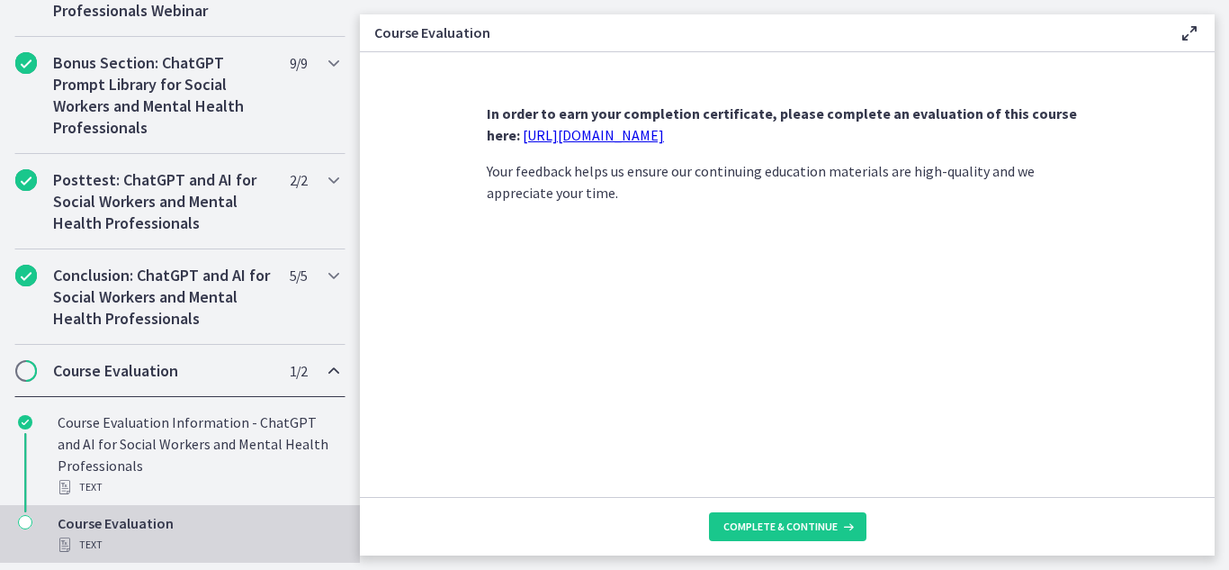
click at [664, 130] on link "[URL][DOMAIN_NAME]" at bounding box center [593, 135] width 141 height 18
